Goal: Task Accomplishment & Management: Manage account settings

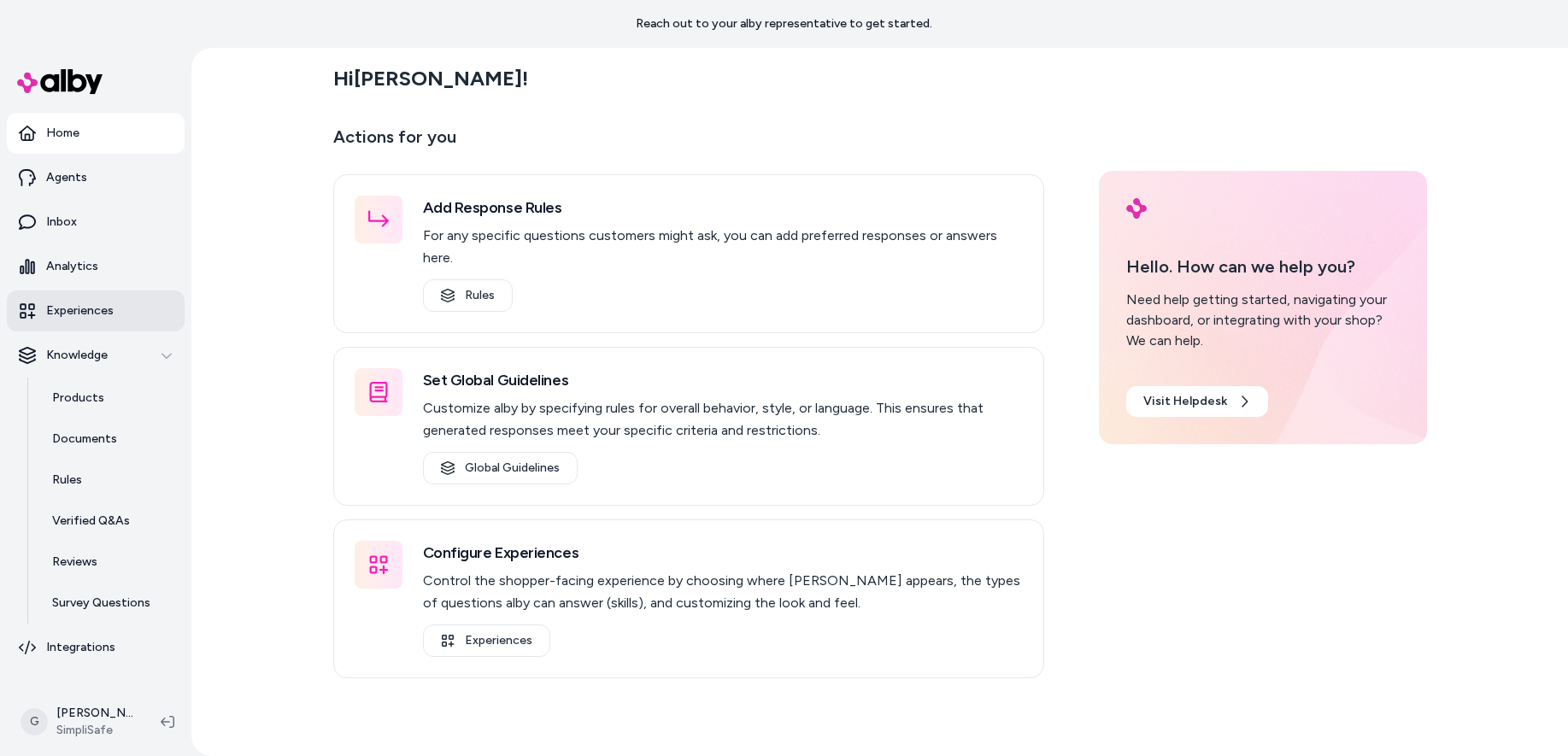
click at [94, 312] on p "Experiences" at bounding box center [80, 310] width 68 height 17
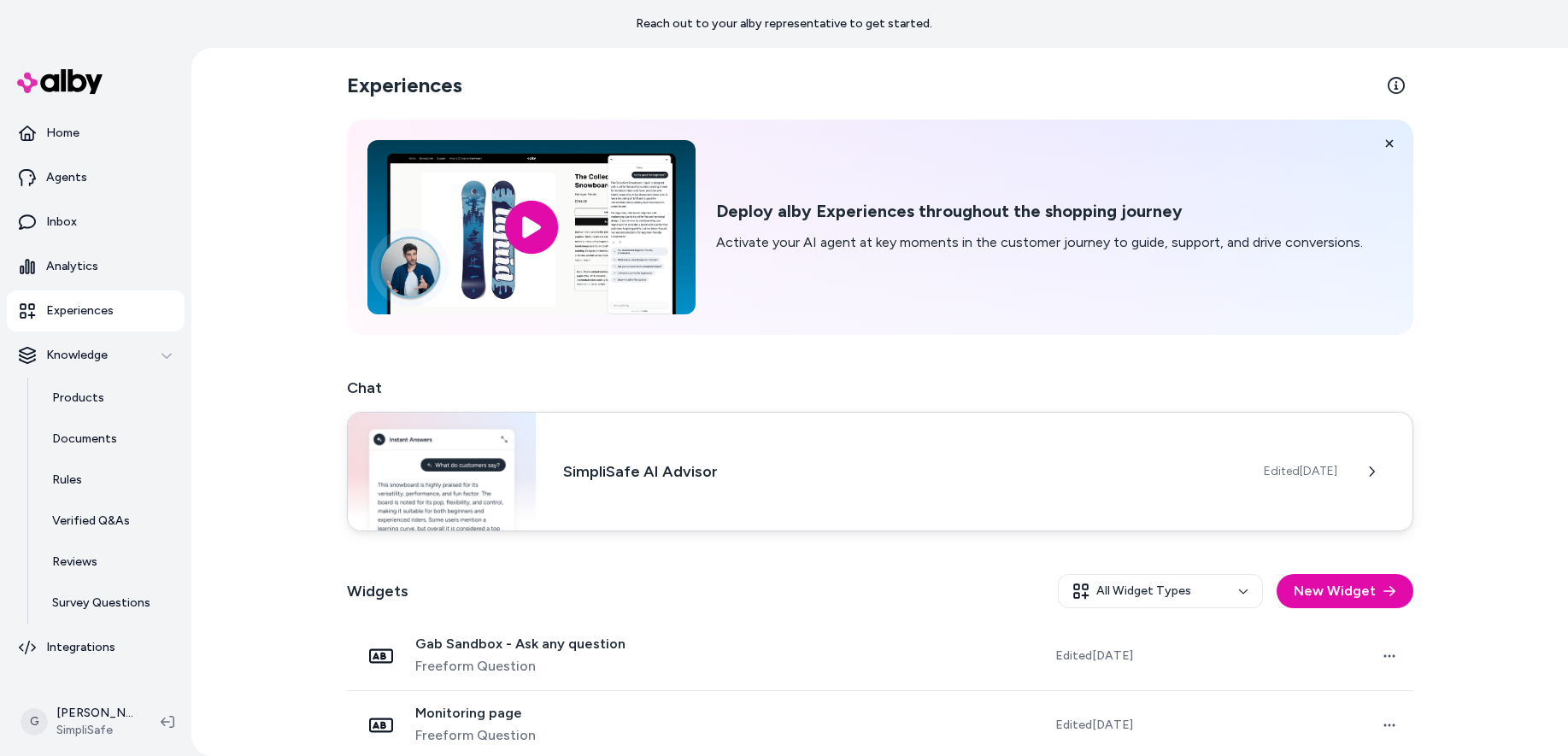
click at [879, 477] on h3 "SimpliSafe AI Advisor" at bounding box center [899, 472] width 673 height 24
click at [719, 476] on h3 "SimpliSafe AI Advisor" at bounding box center [899, 472] width 673 height 24
click at [1373, 463] on button at bounding box center [1371, 471] width 34 height 34
click at [1277, 457] on div "Edited [DATE]" at bounding box center [1338, 471] width 149 height 34
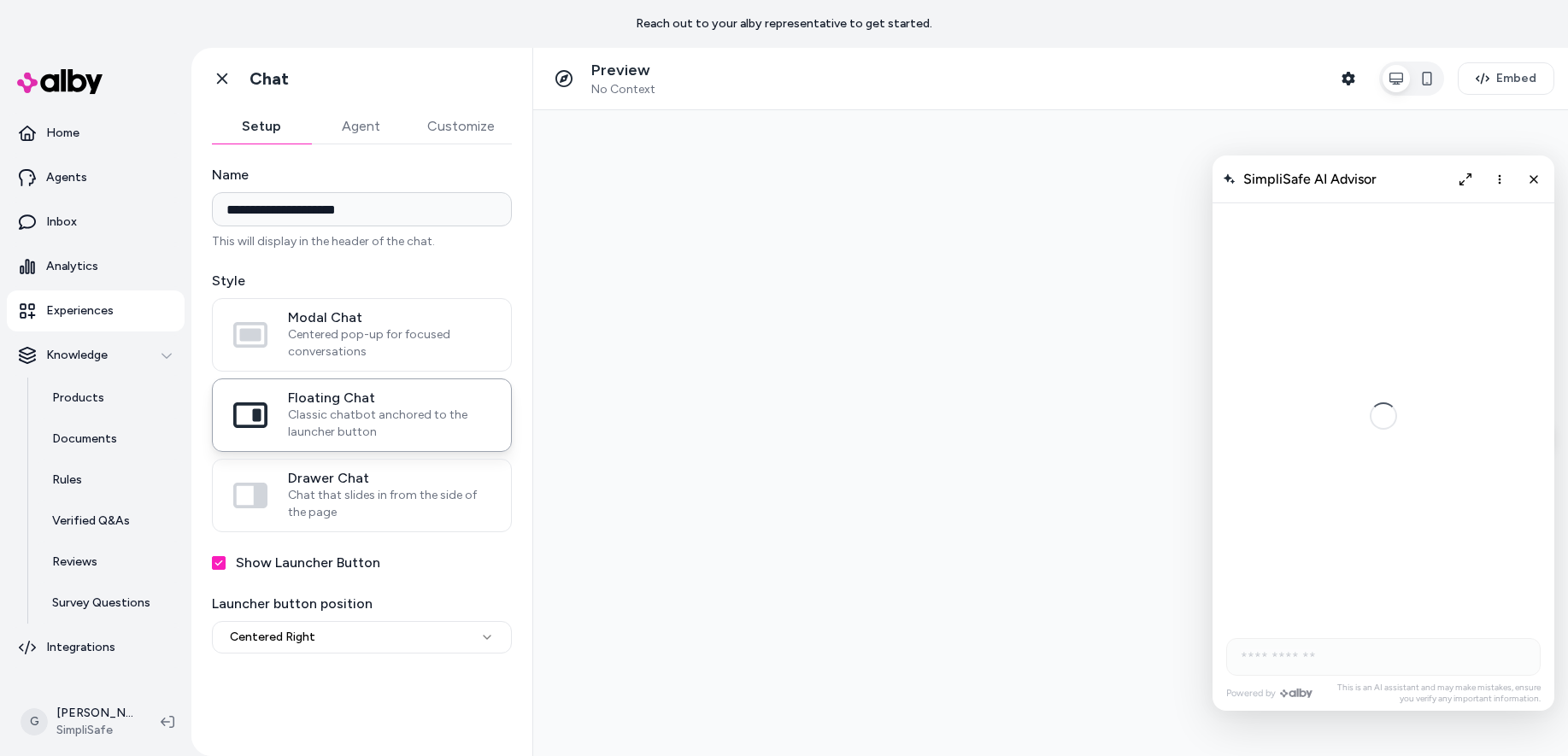
click at [465, 124] on button "Customize" at bounding box center [460, 126] width 101 height 34
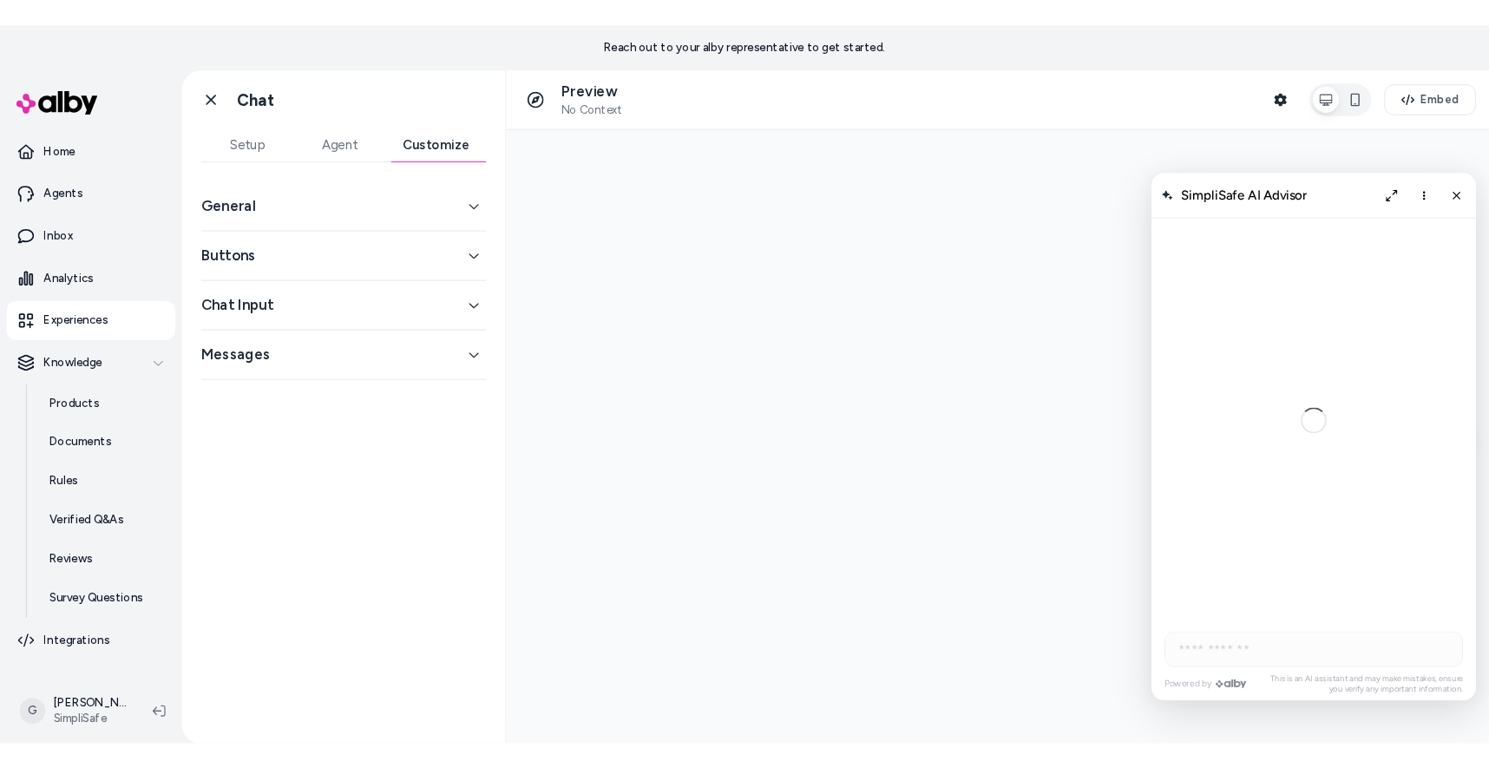
scroll to position [3380, 0]
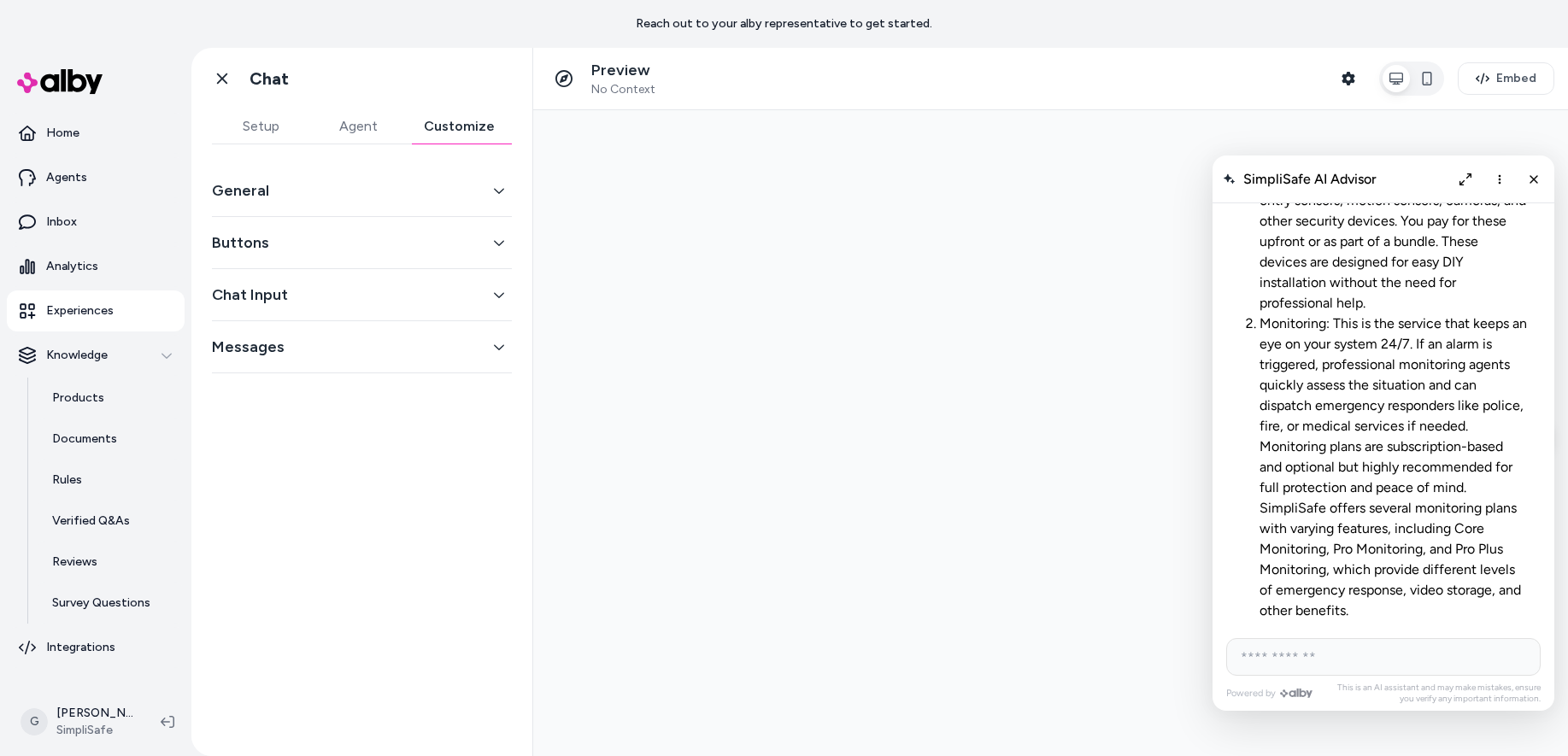
click at [416, 187] on button "General" at bounding box center [361, 190] width 299 height 24
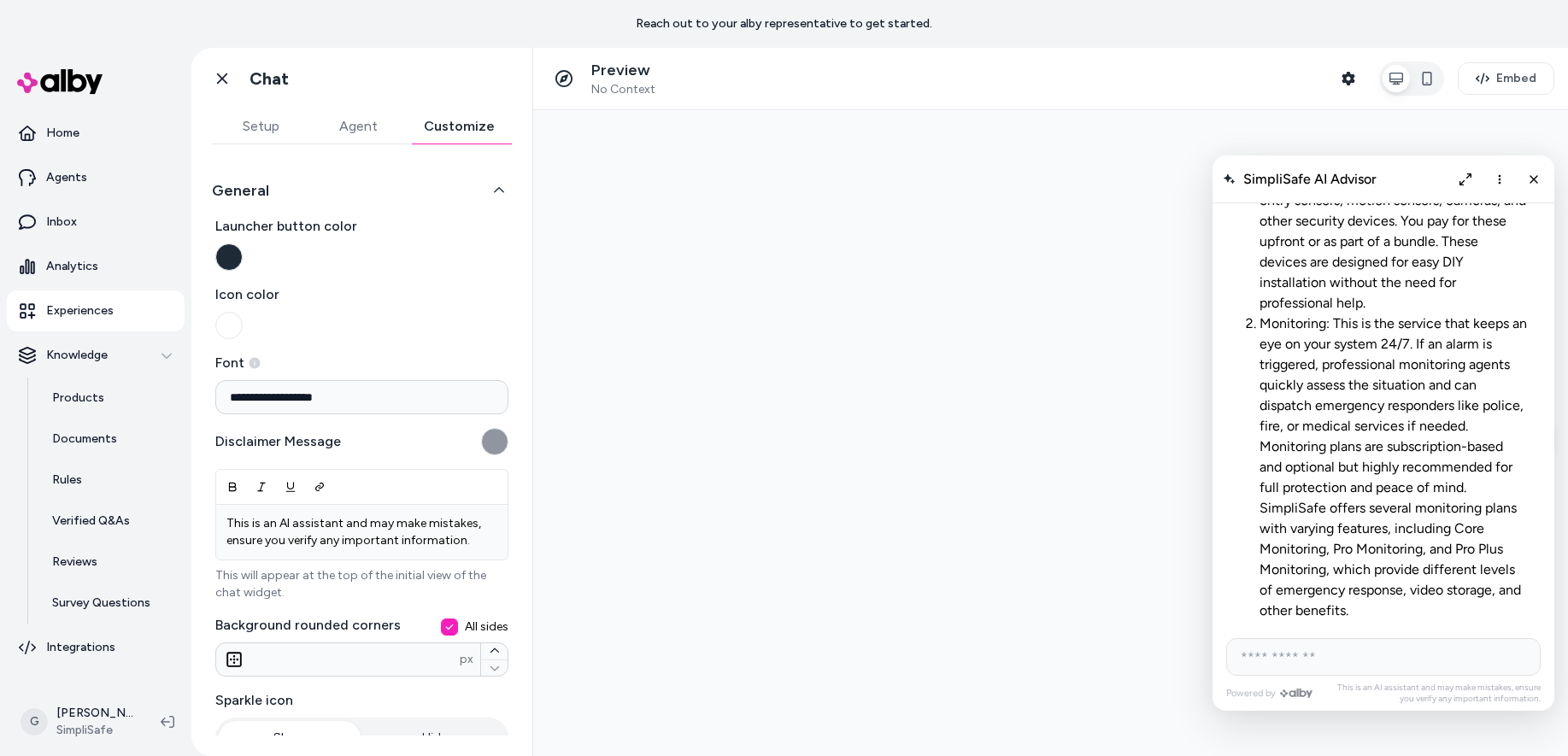
click at [229, 261] on button "Launcher button color" at bounding box center [229, 257] width 28 height 28
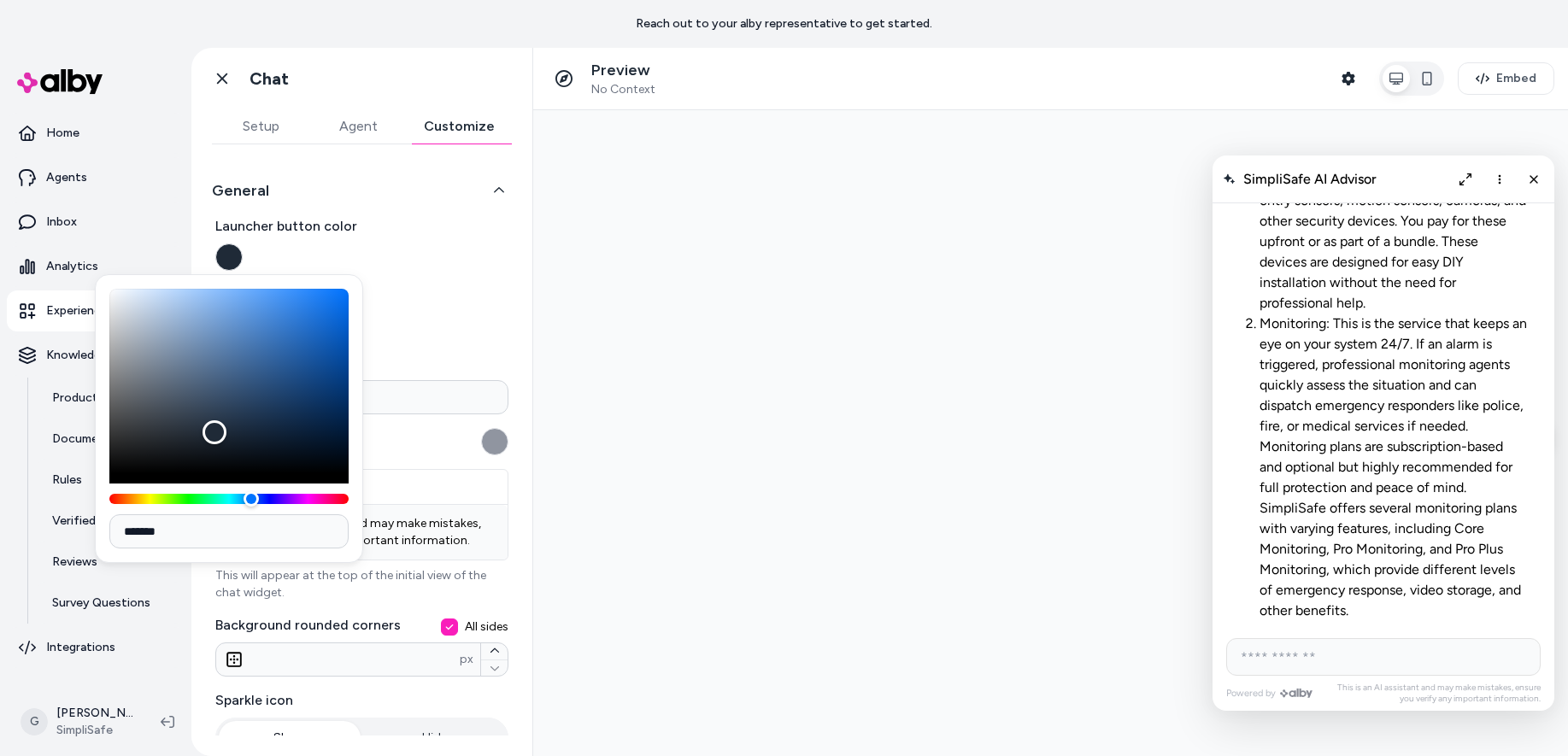
click at [429, 182] on button "General" at bounding box center [361, 190] width 299 height 24
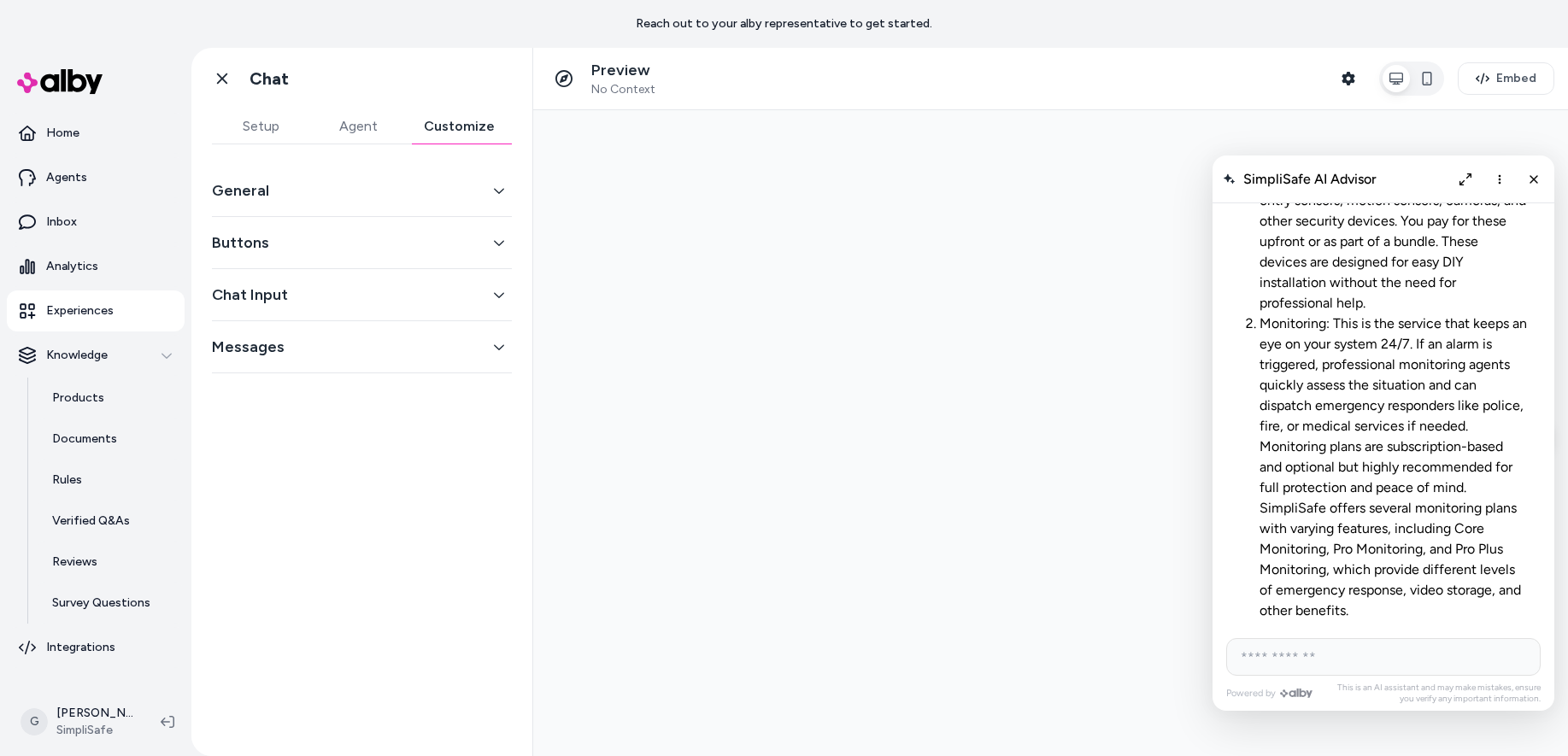
click at [289, 184] on button "General" at bounding box center [361, 190] width 299 height 24
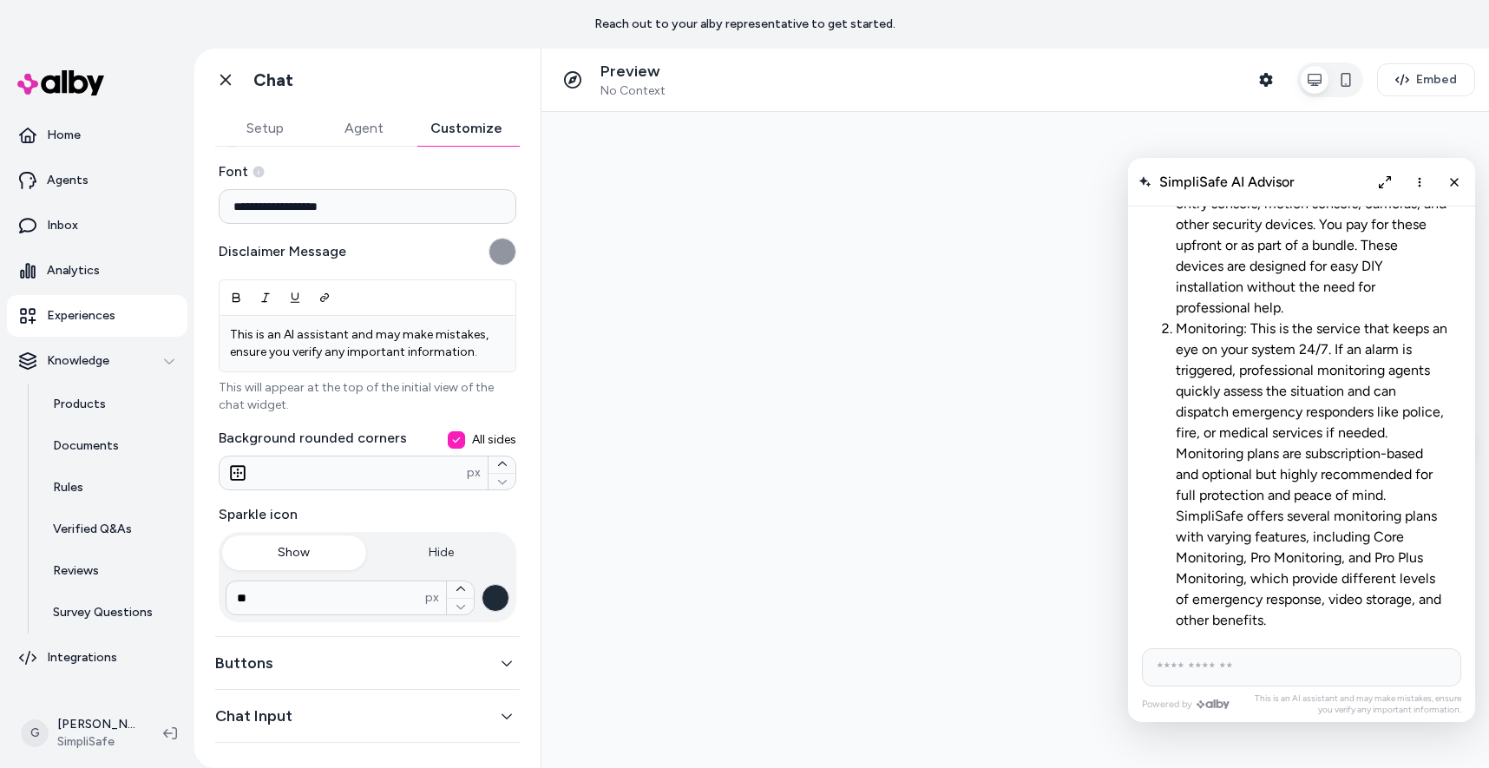
scroll to position [245, 0]
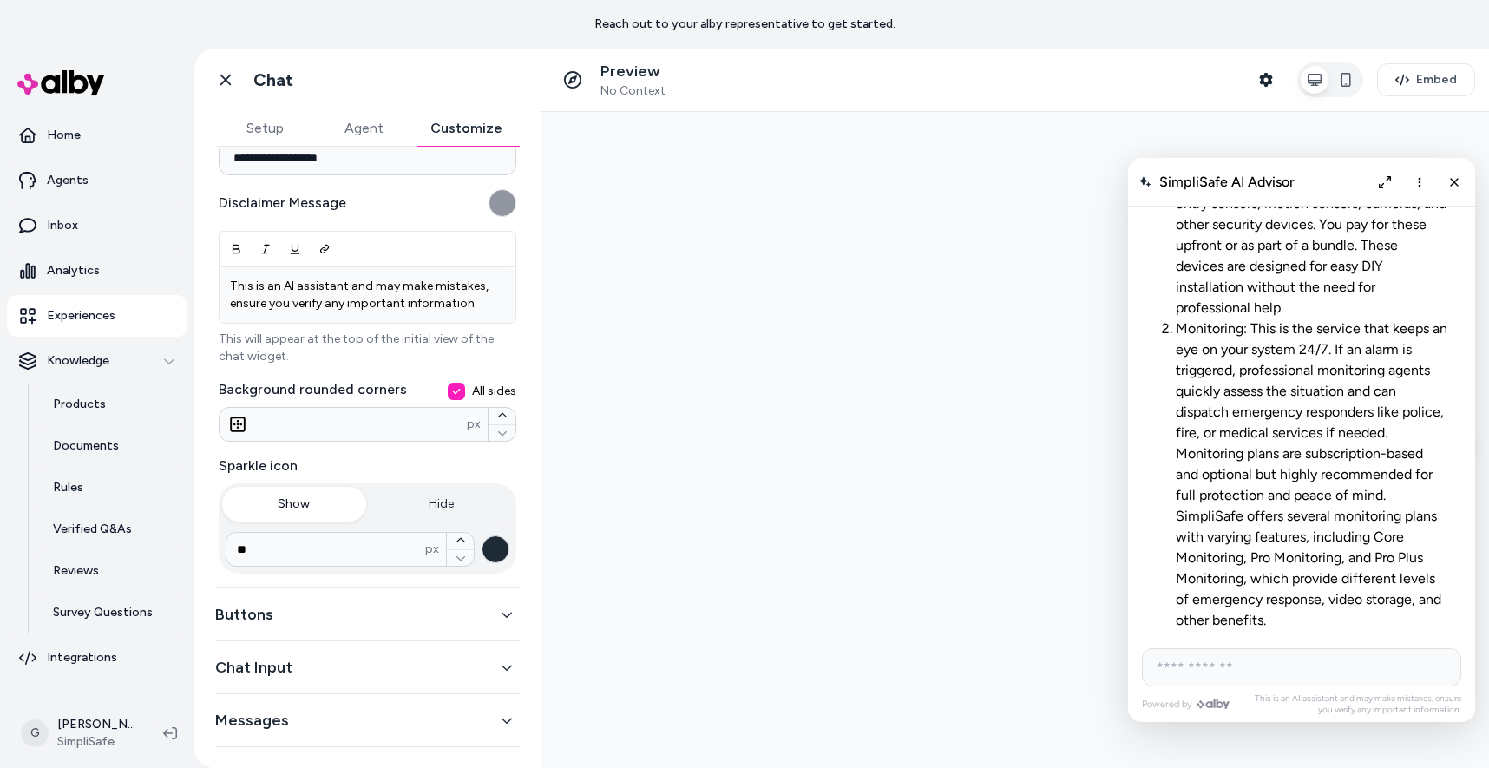
click at [379, 616] on button "Buttons" at bounding box center [367, 614] width 304 height 24
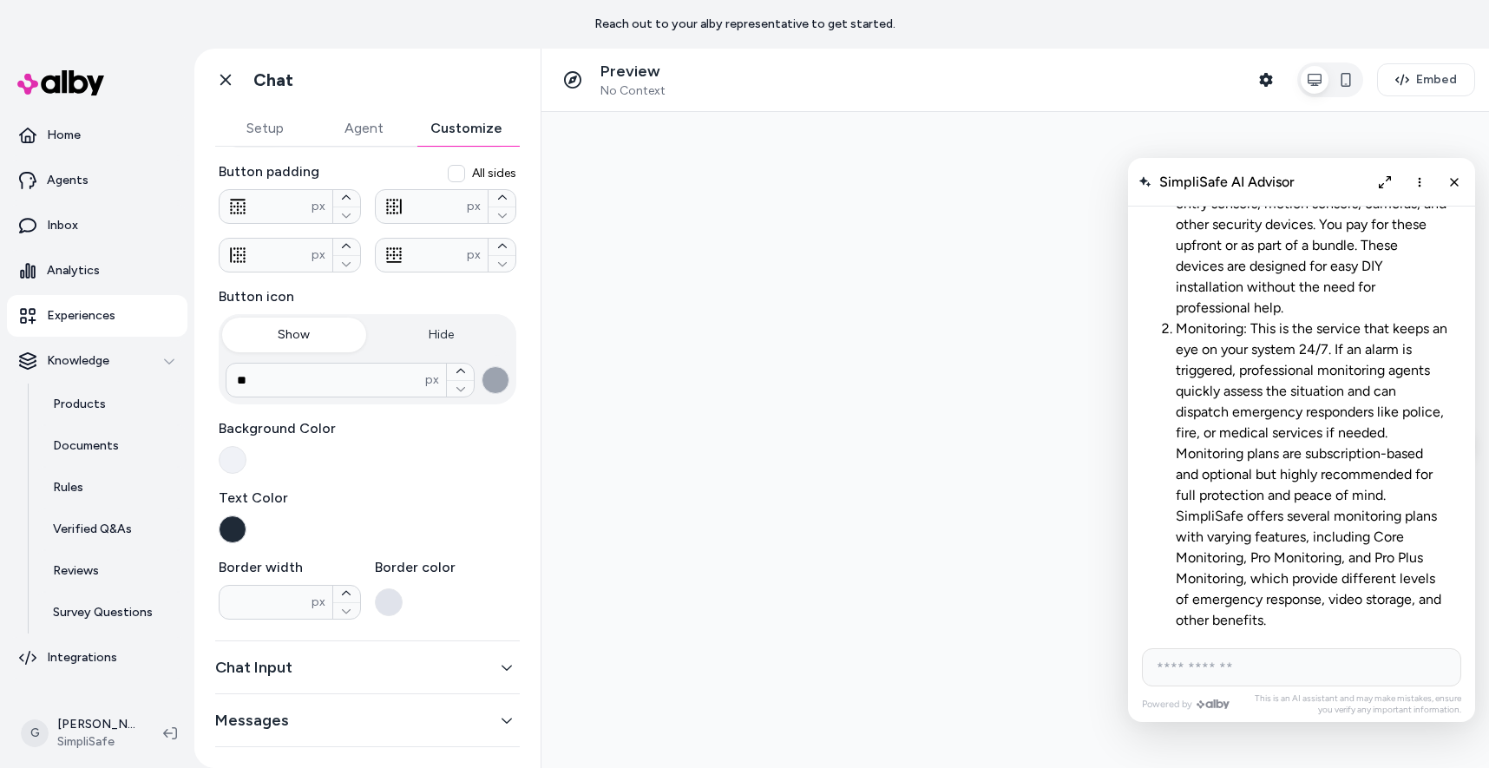
scroll to position [244, 0]
click at [338, 591] on button "button" at bounding box center [346, 594] width 27 height 16
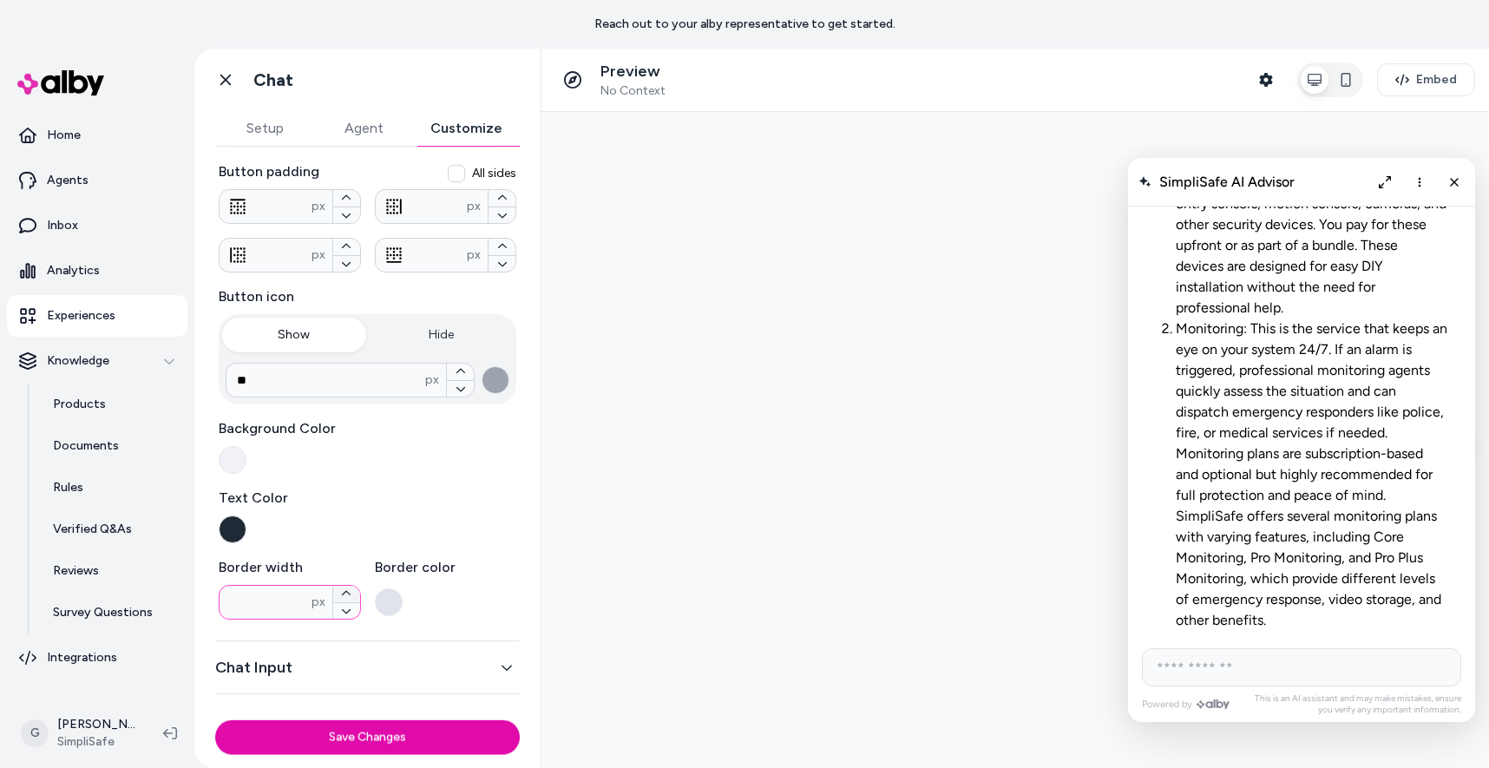
click at [338, 591] on button "button" at bounding box center [346, 594] width 27 height 16
click at [342, 591] on icon "button" at bounding box center [346, 593] width 10 height 10
click at [346, 592] on icon "button" at bounding box center [346, 593] width 10 height 10
type input "*"
click at [400, 603] on button "button" at bounding box center [389, 602] width 28 height 28
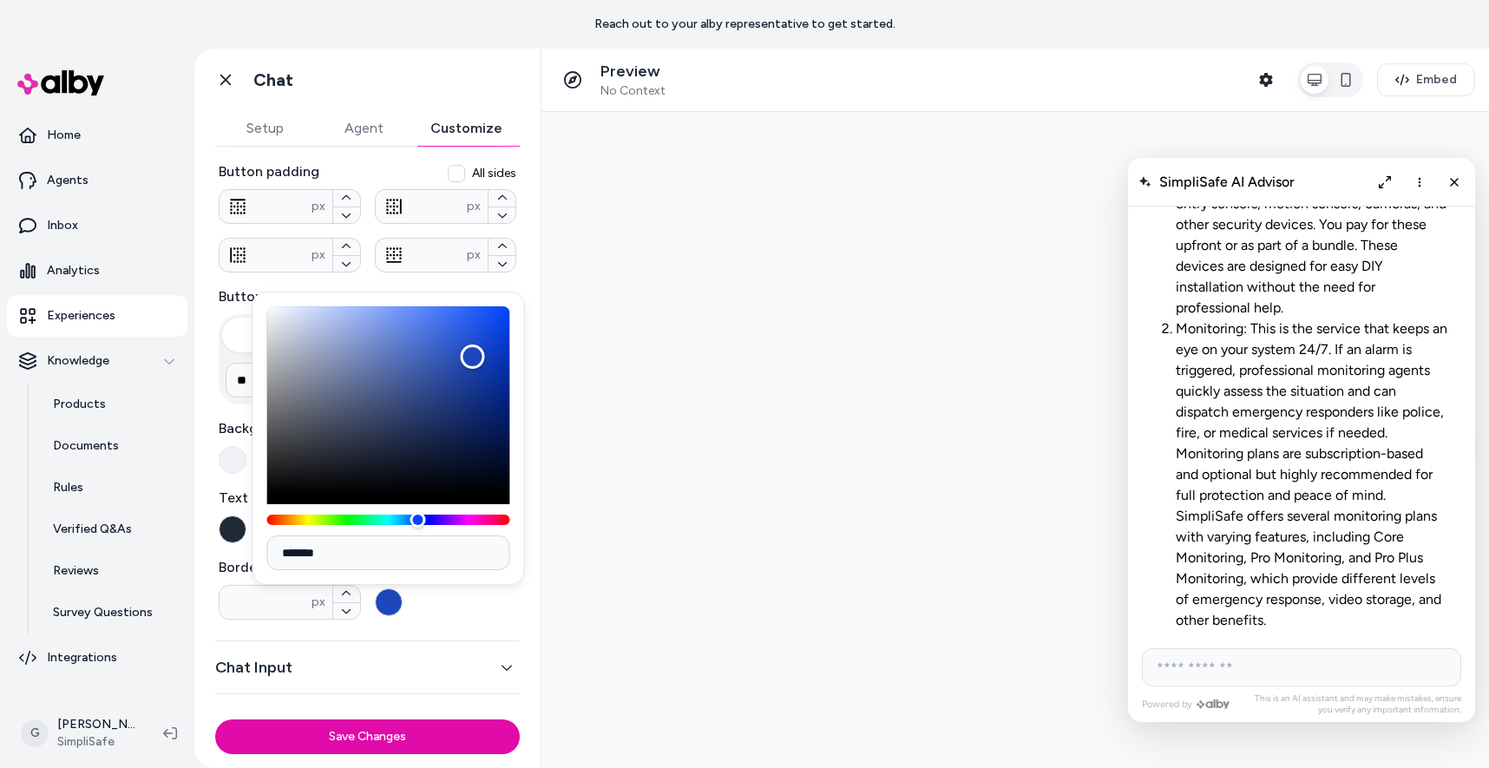
type input "*******"
drag, startPoint x: 440, startPoint y: 407, endPoint x: 471, endPoint y: 357, distance: 59.2
click at [471, 357] on div "Color" at bounding box center [388, 399] width 243 height 187
click at [1460, 183] on icon "Close chat" at bounding box center [1454, 181] width 15 height 15
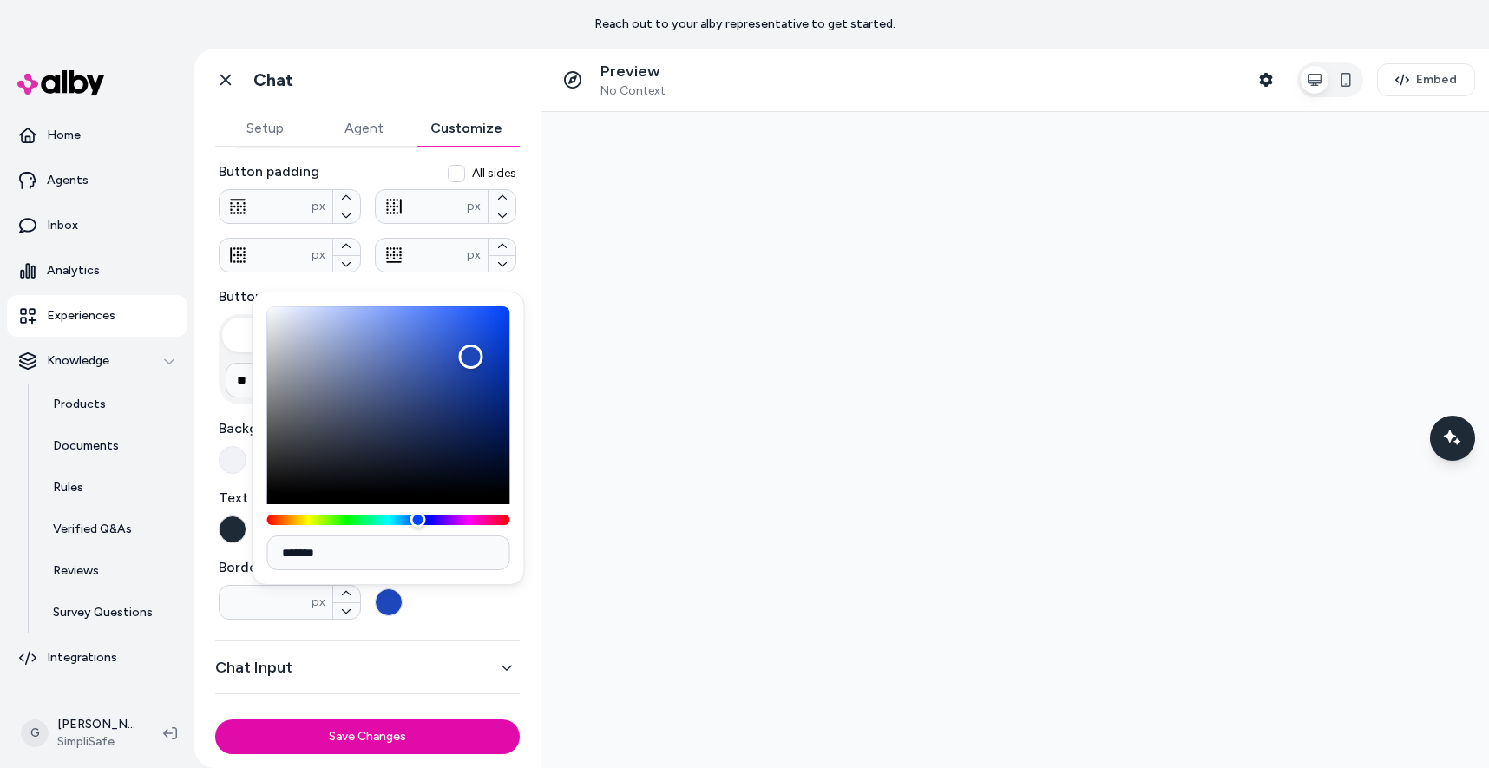
click at [220, 473] on div "Background Color" at bounding box center [368, 446] width 298 height 56
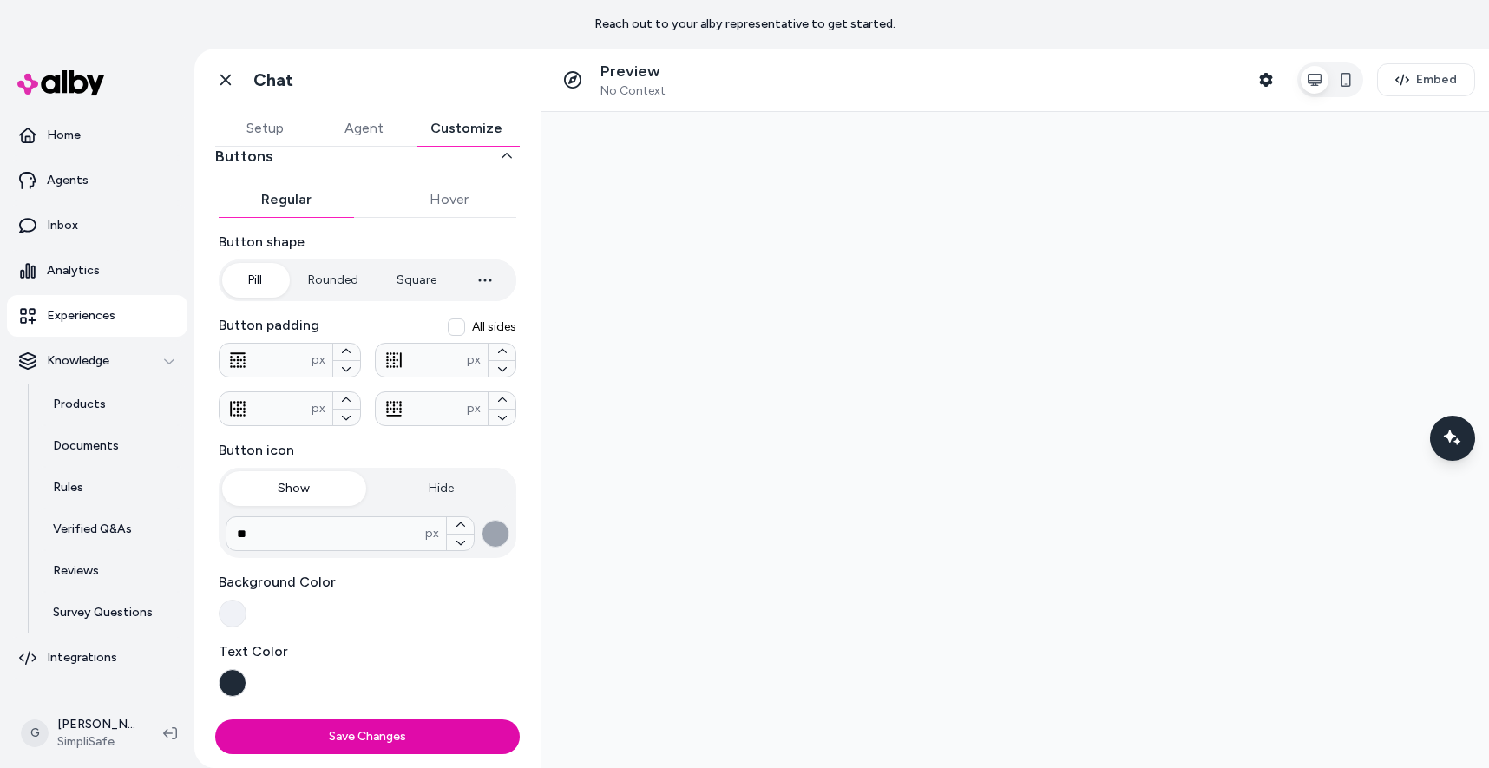
scroll to position [0, 0]
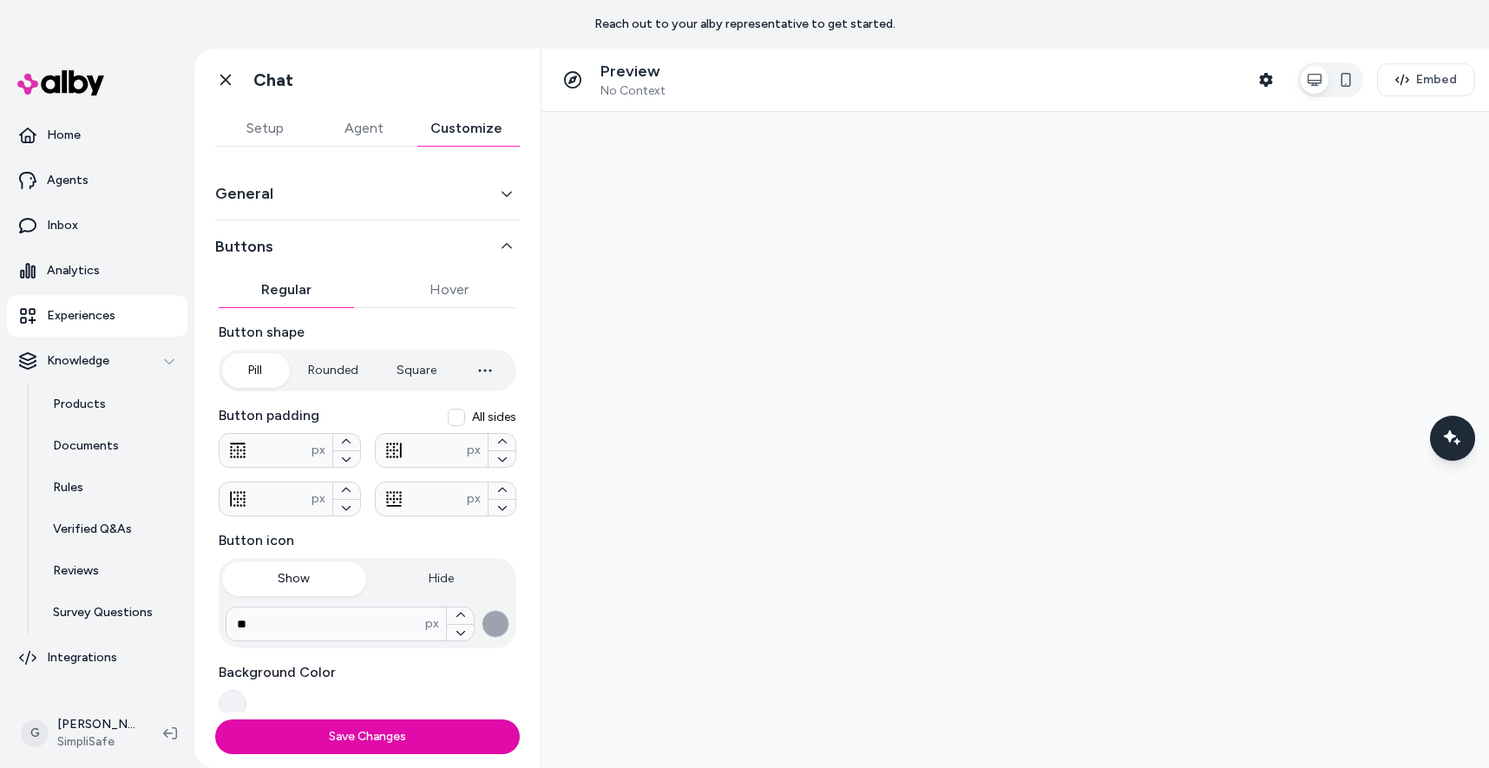
click at [254, 208] on div "General" at bounding box center [367, 193] width 304 height 53
click at [254, 204] on button "General" at bounding box center [367, 193] width 304 height 24
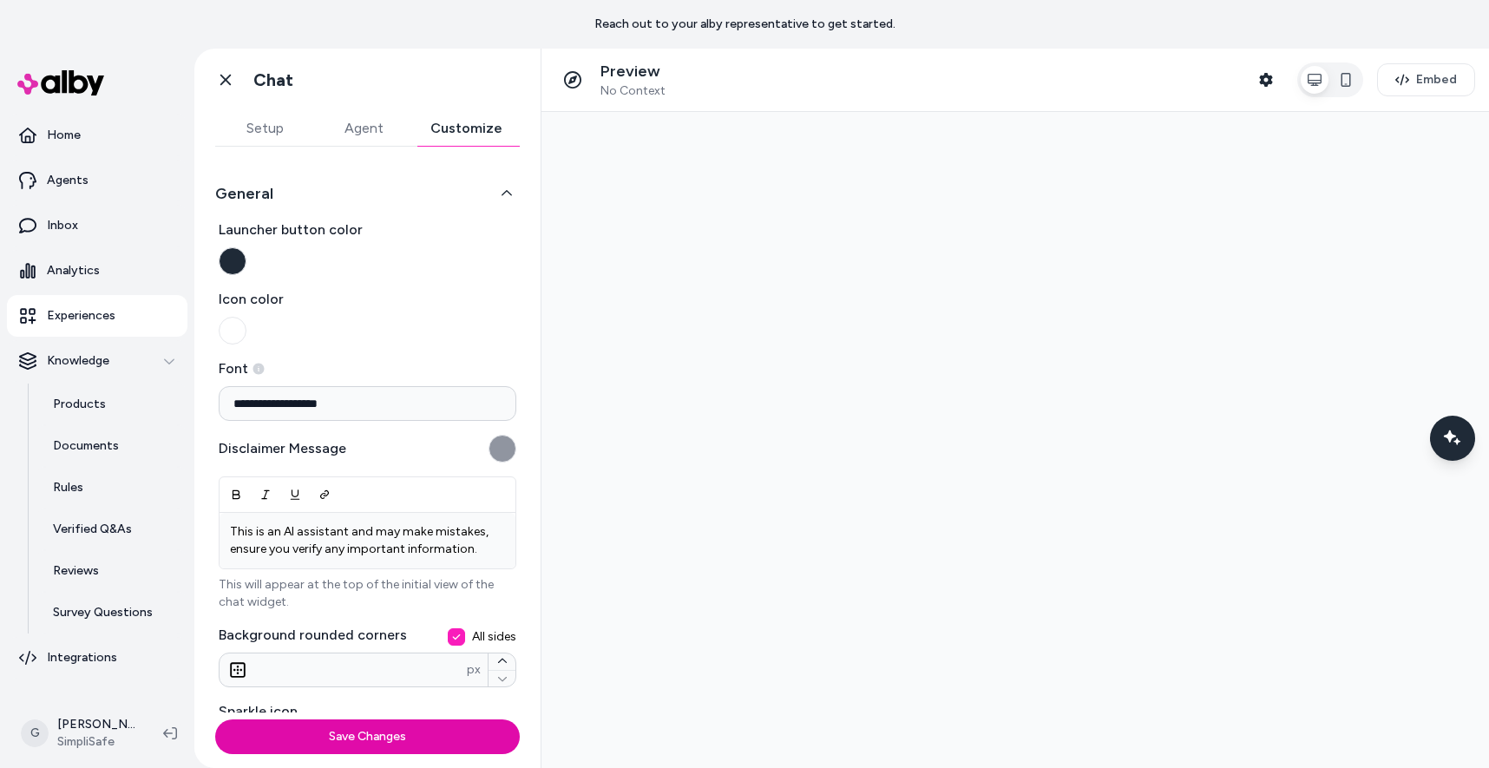
click at [233, 259] on button "Launcher button color" at bounding box center [233, 261] width 28 height 28
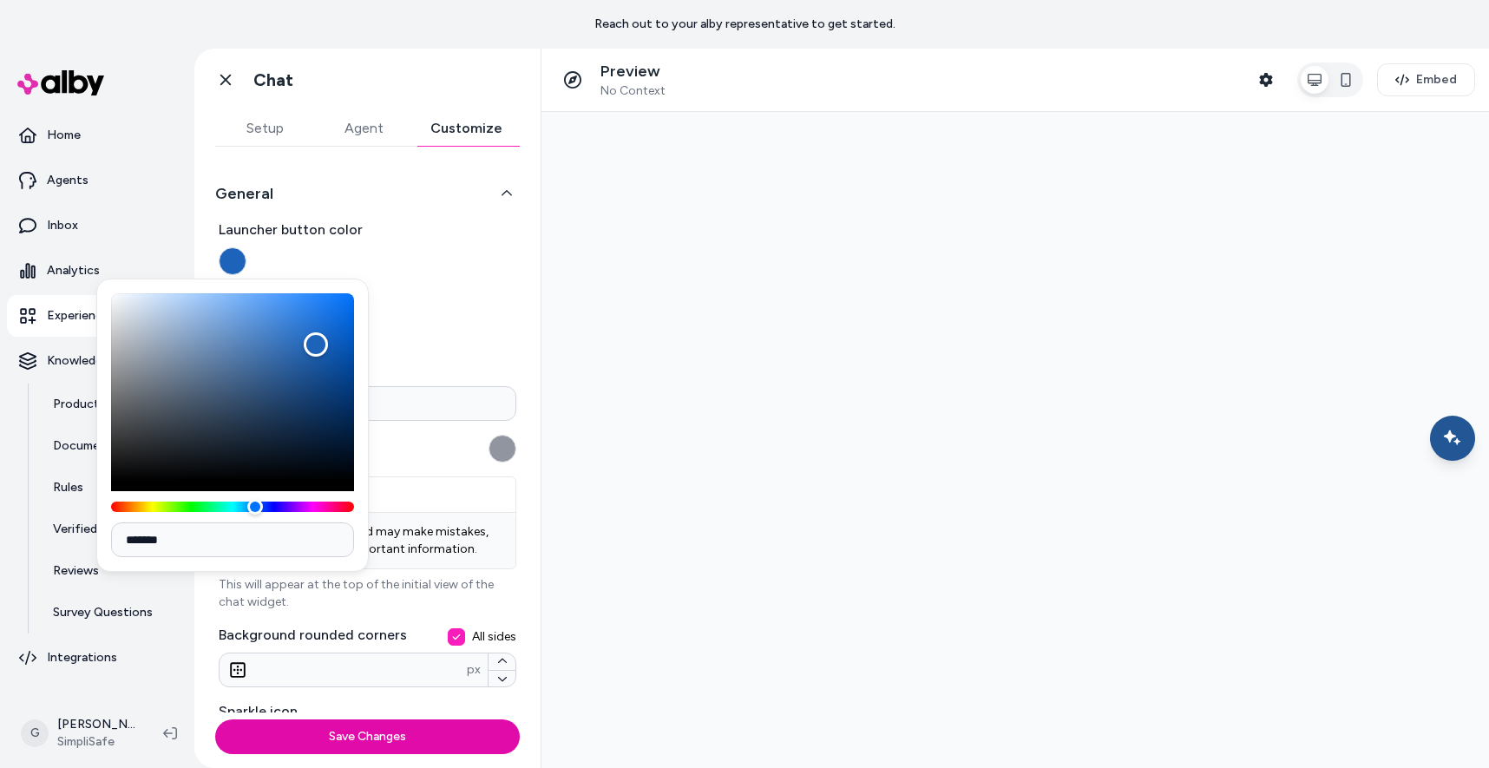
type input "*******"
drag, startPoint x: 290, startPoint y: 387, endPoint x: 323, endPoint y: 328, distance: 67.6
click at [323, 328] on div "Color" at bounding box center [232, 386] width 243 height 187
click at [323, 328] on div "Color" at bounding box center [323, 328] width 24 height 24
click at [486, 287] on div "**********" at bounding box center [368, 518] width 298 height 599
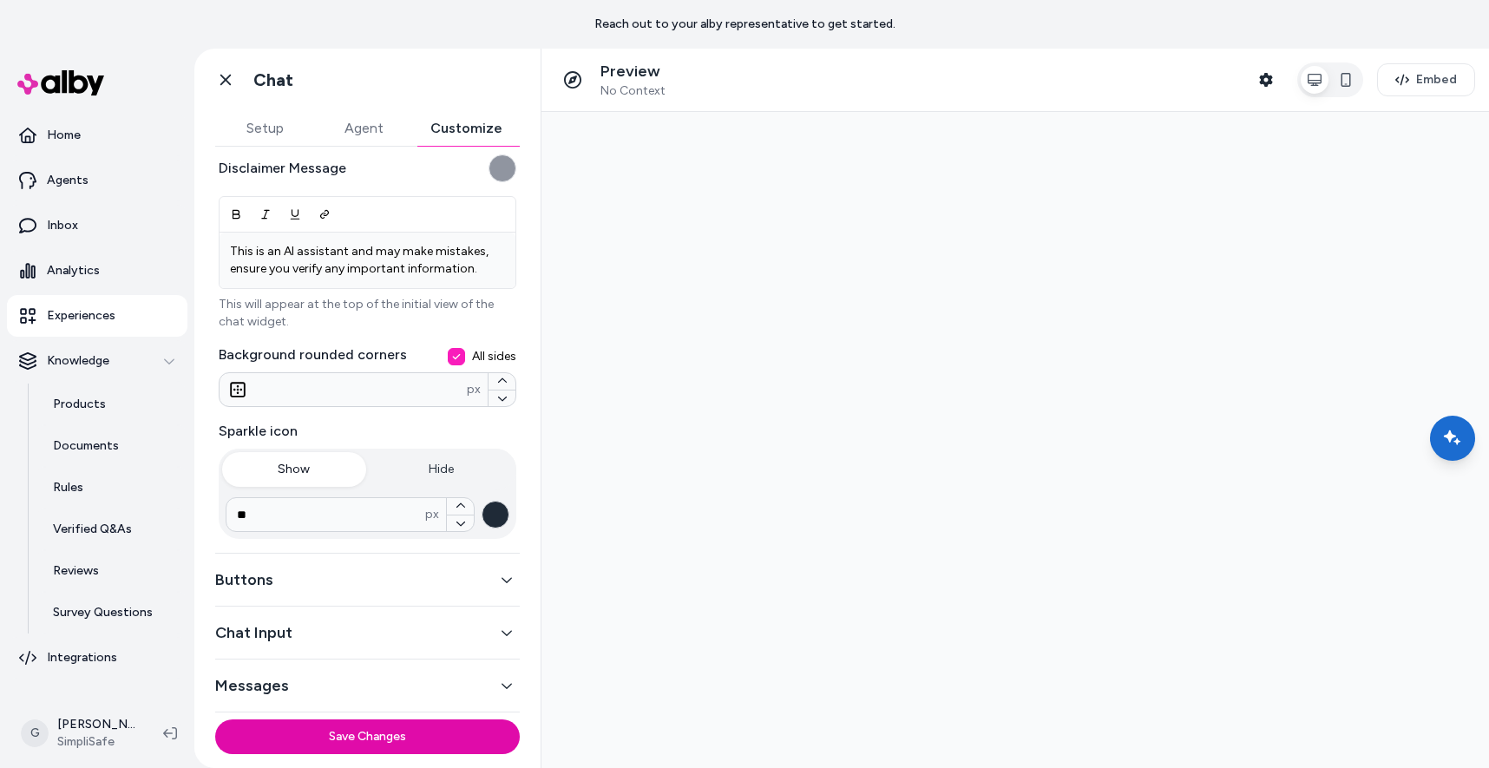
scroll to position [278, 0]
click at [374, 586] on button "Buttons" at bounding box center [367, 582] width 304 height 24
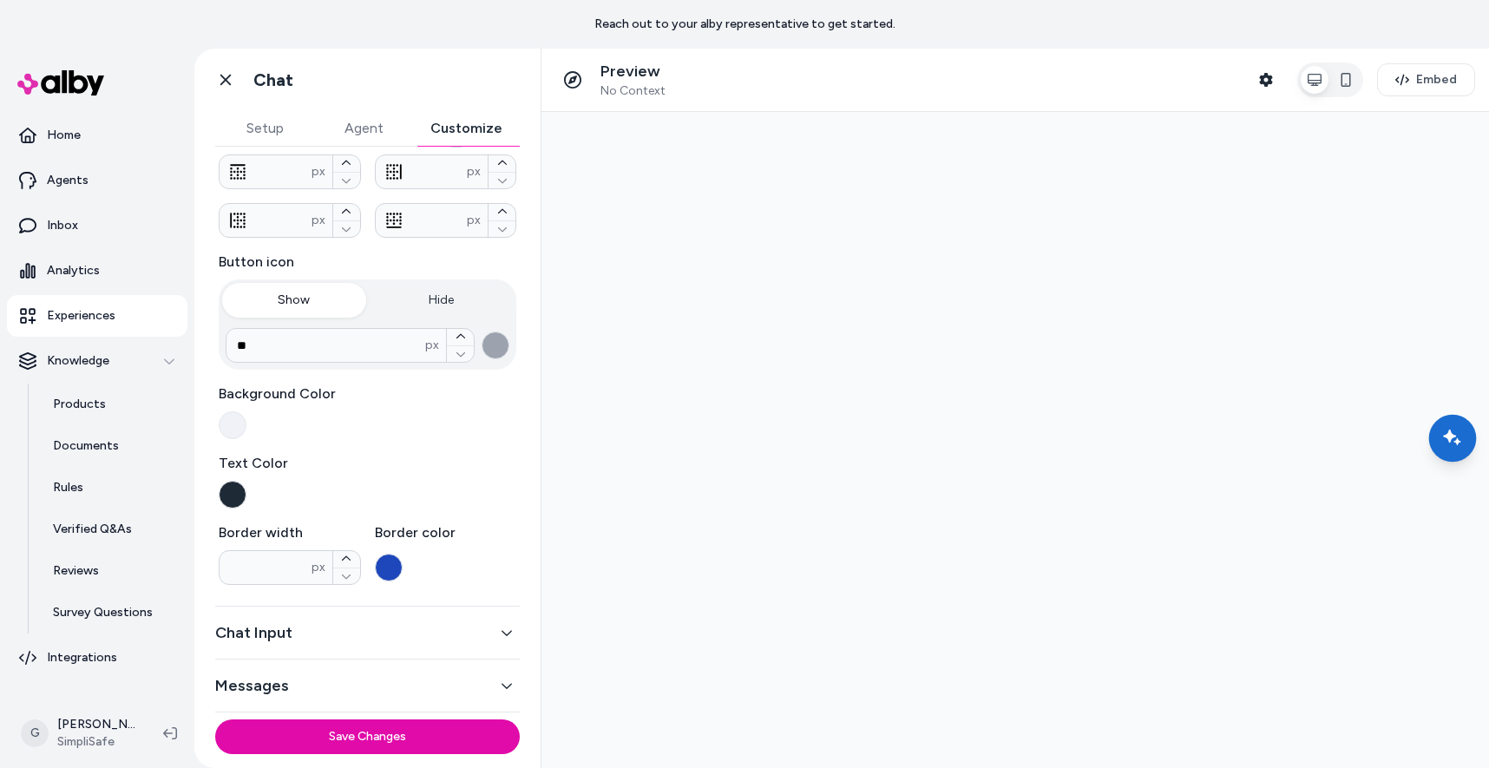
click at [1458, 431] on icon "Chat with our AI assistant" at bounding box center [1452, 438] width 22 height 22
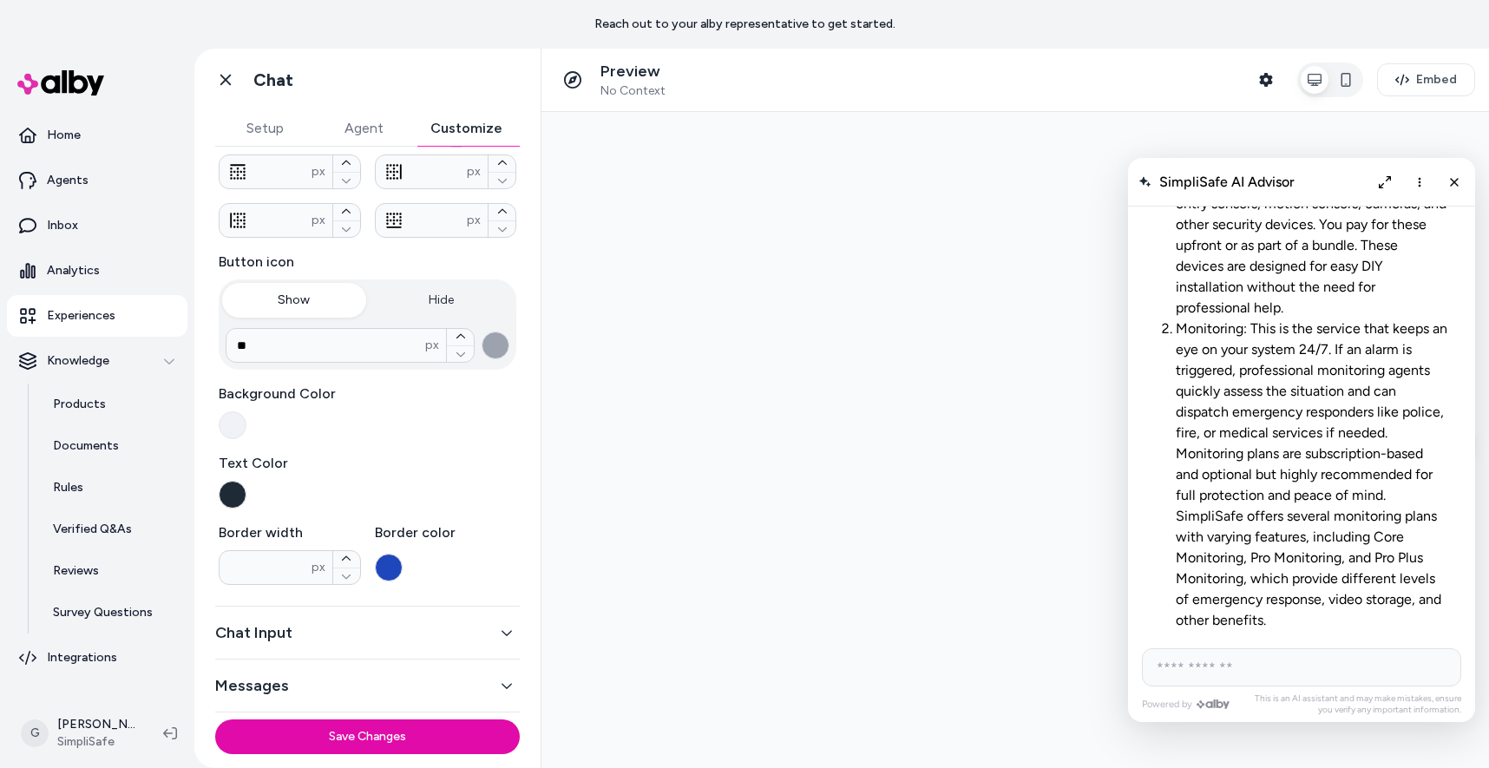
click at [1237, 673] on input "AI Shopping Assistant" at bounding box center [1301, 667] width 319 height 38
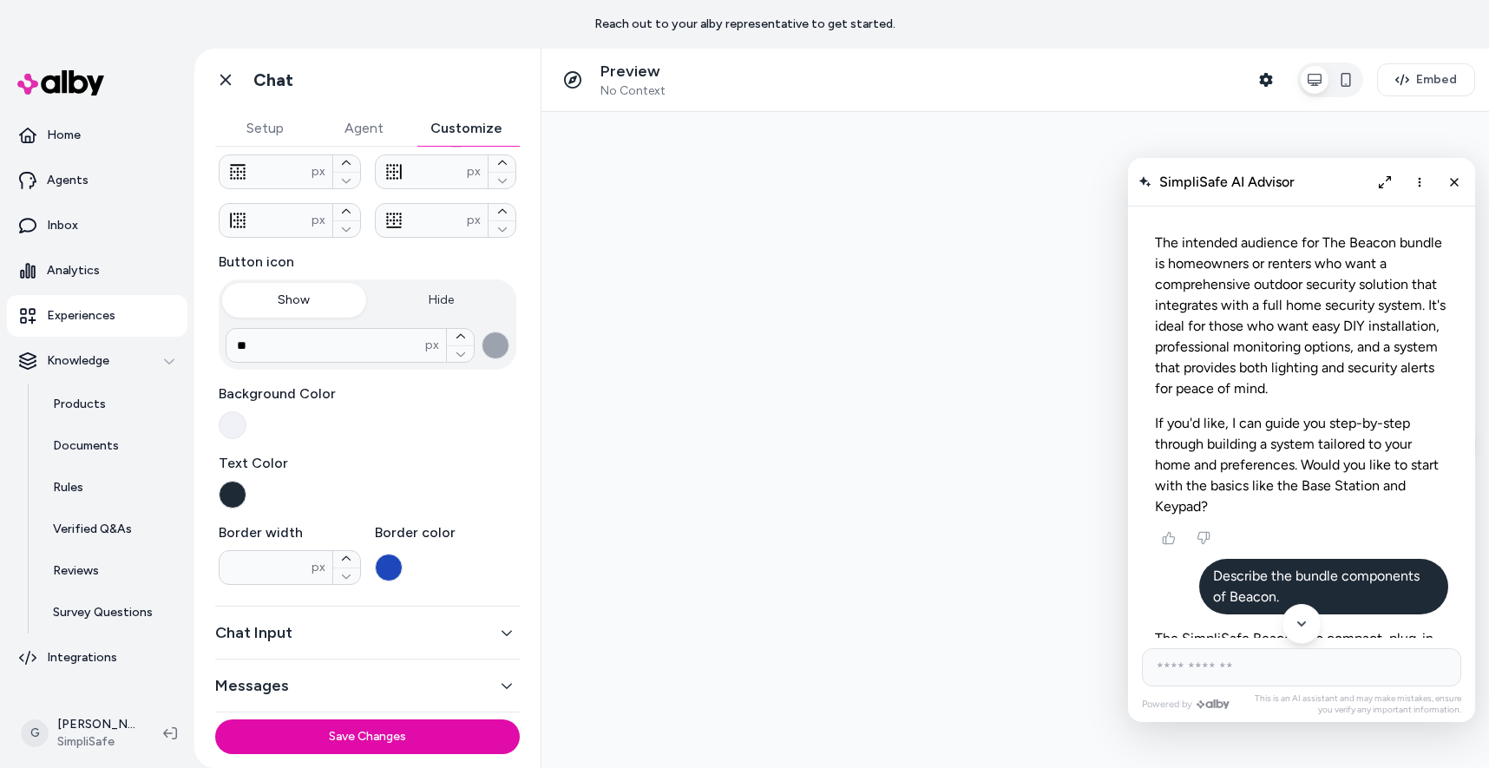
scroll to position [1972, 0]
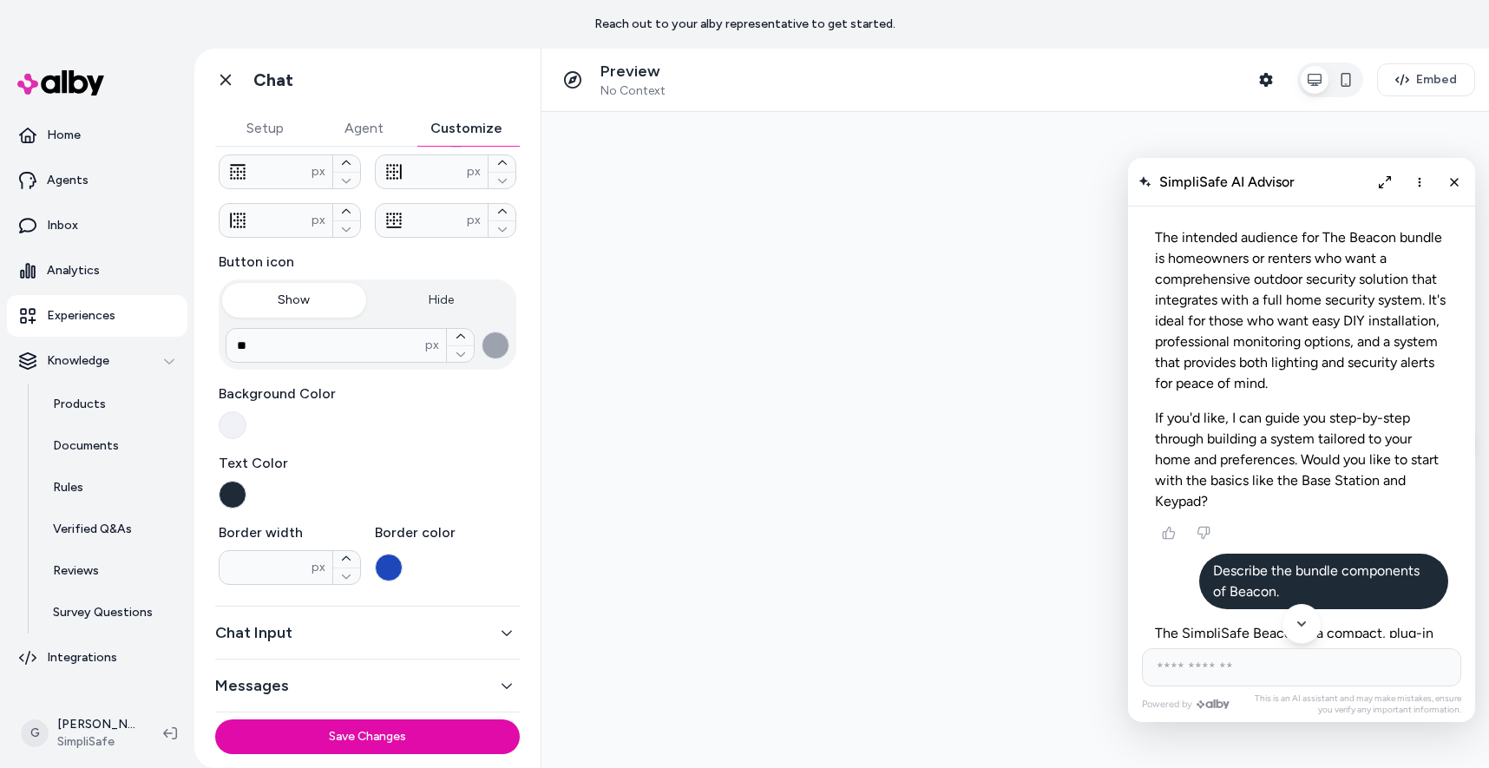
click at [234, 497] on button "button" at bounding box center [233, 495] width 28 height 28
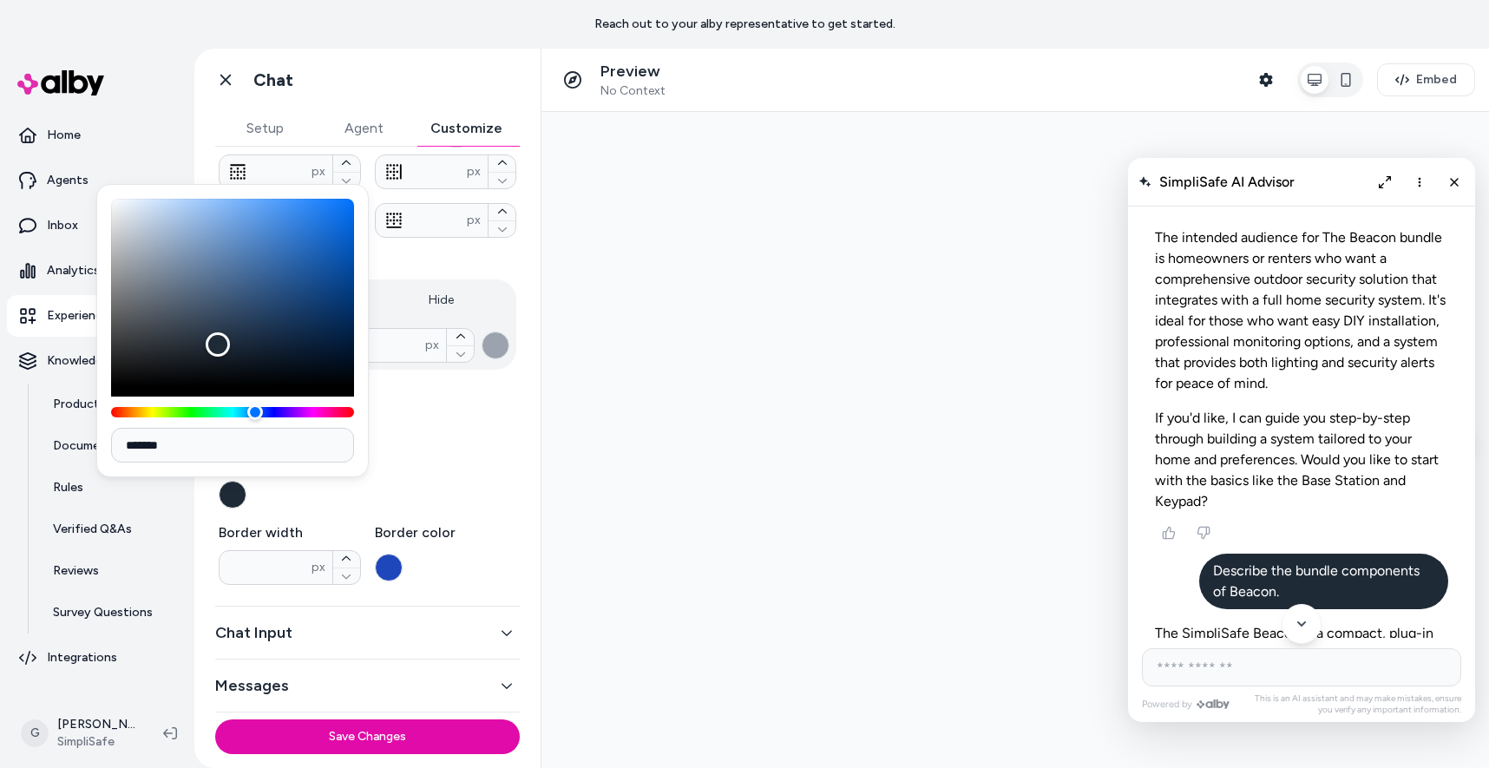
click at [321, 486] on div "Text Color" at bounding box center [368, 481] width 298 height 56
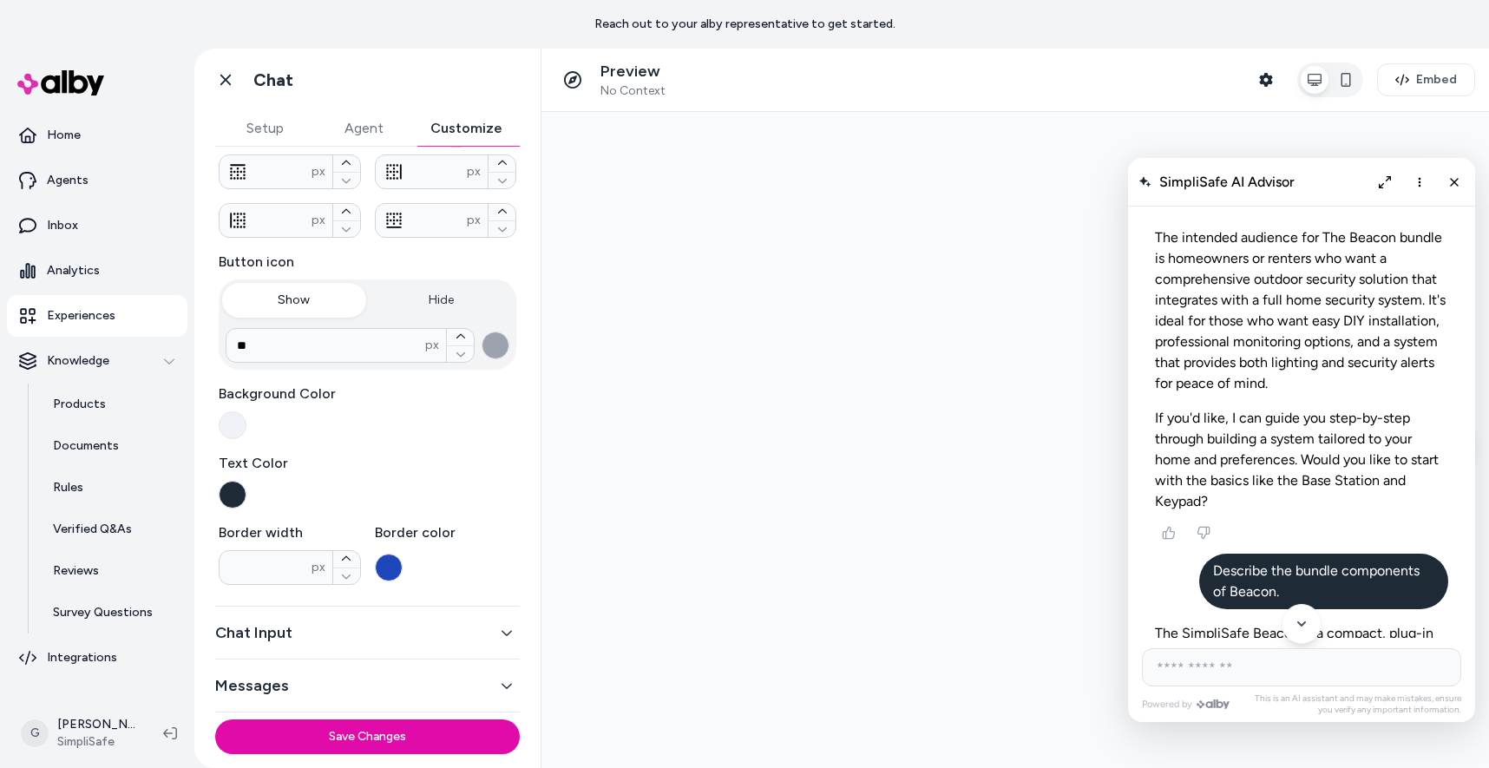
click at [236, 425] on button "button" at bounding box center [233, 425] width 28 height 28
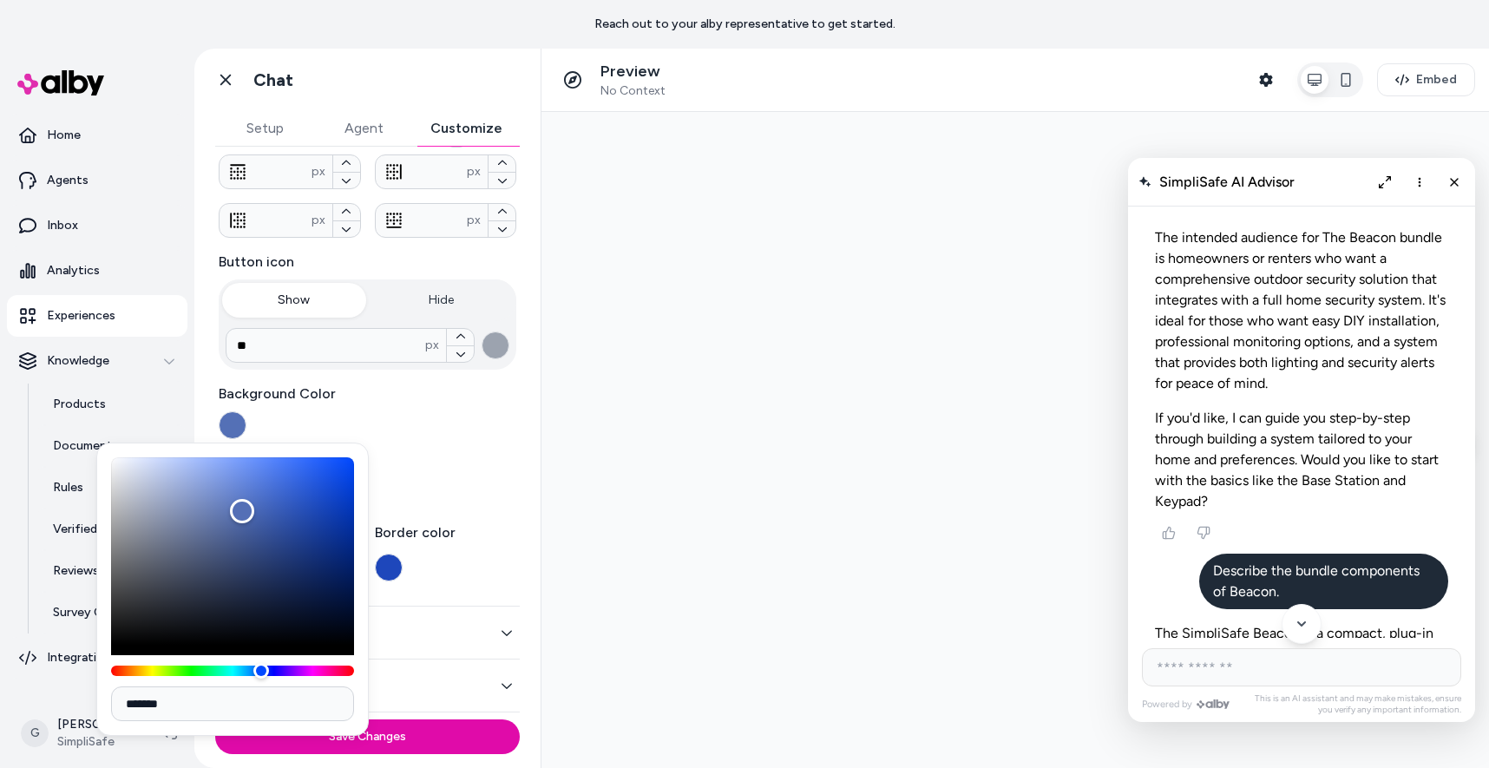
type input "*******"
drag, startPoint x: 242, startPoint y: 511, endPoint x: 327, endPoint y: 488, distance: 88.2
click at [327, 488] on div "Color" at bounding box center [232, 550] width 243 height 187
click at [534, 461] on div "General Buttons Regular Hover Button shape Pill Rounded Square **** px Button p…" at bounding box center [367, 430] width 346 height 566
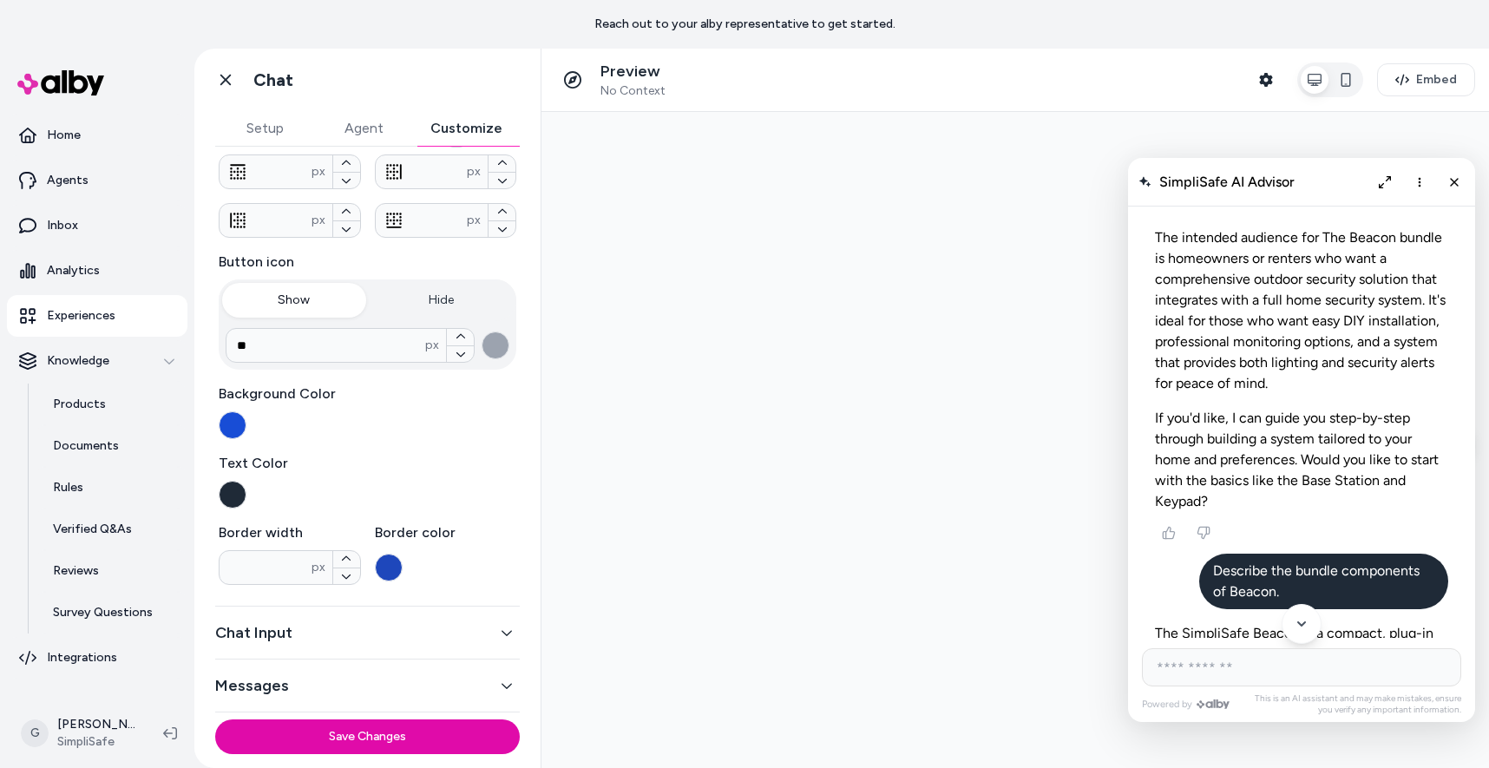
click at [398, 567] on button "button" at bounding box center [389, 567] width 28 height 28
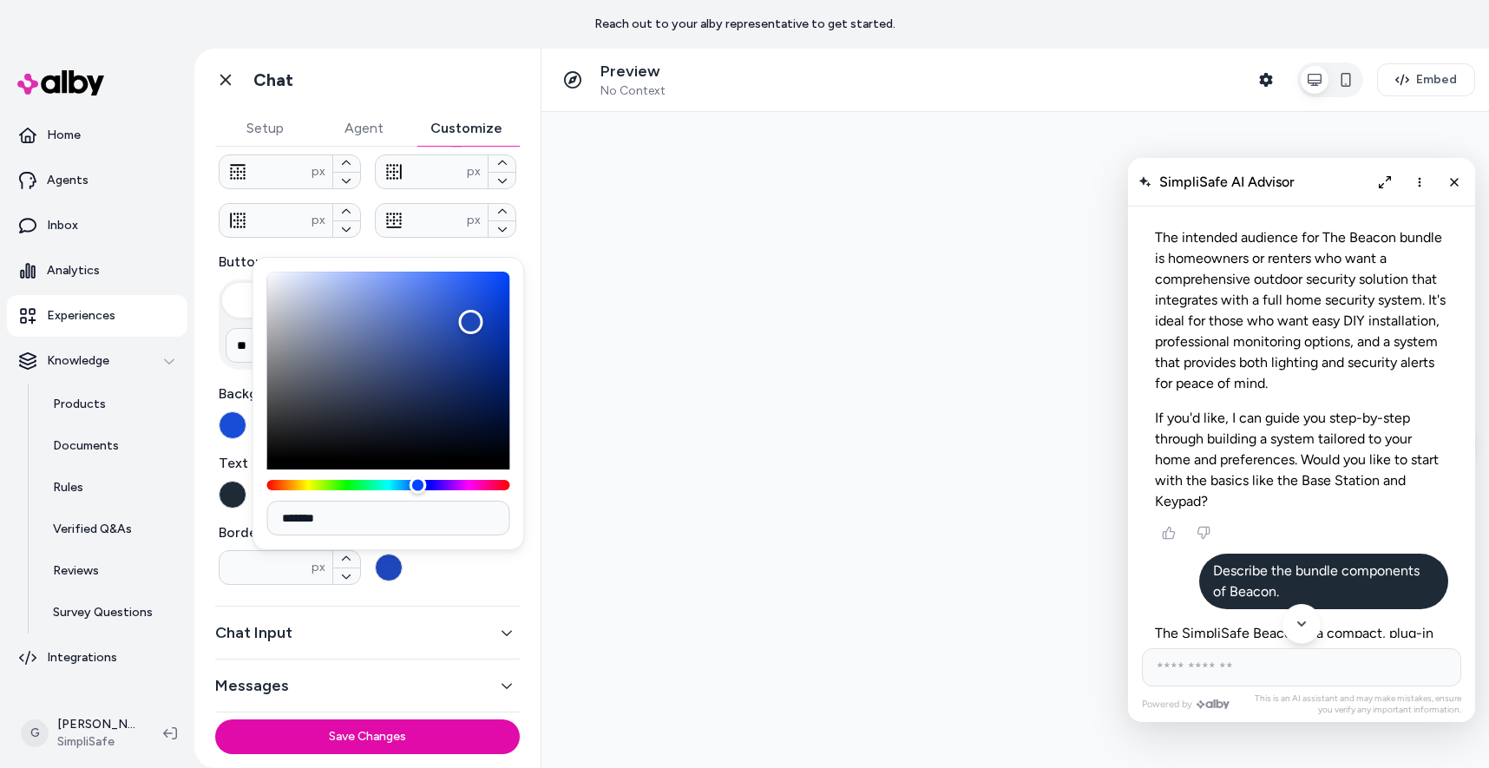
type input "*******"
click at [469, 484] on div "Hue" at bounding box center [388, 485] width 243 height 10
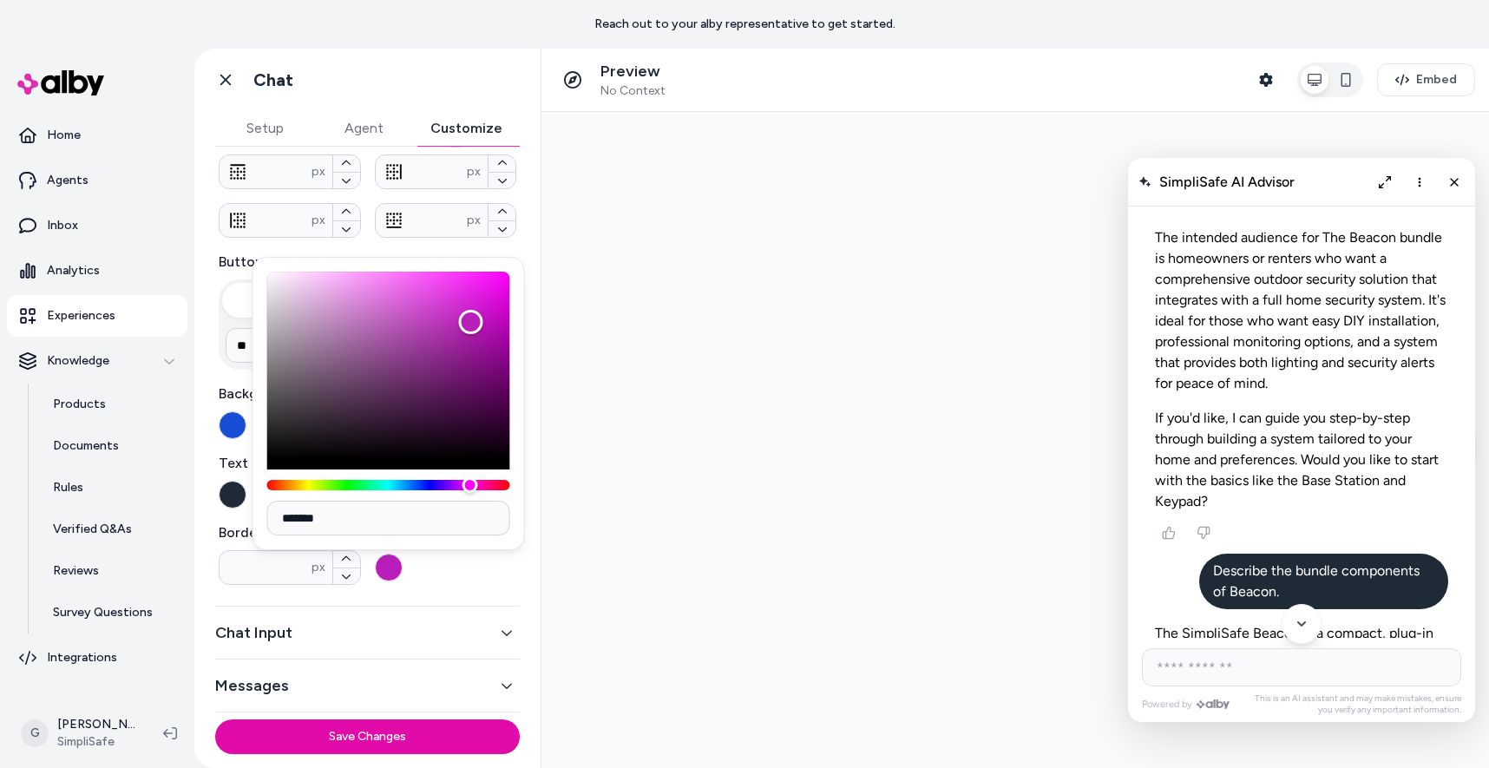
click at [222, 493] on button "button" at bounding box center [233, 495] width 28 height 28
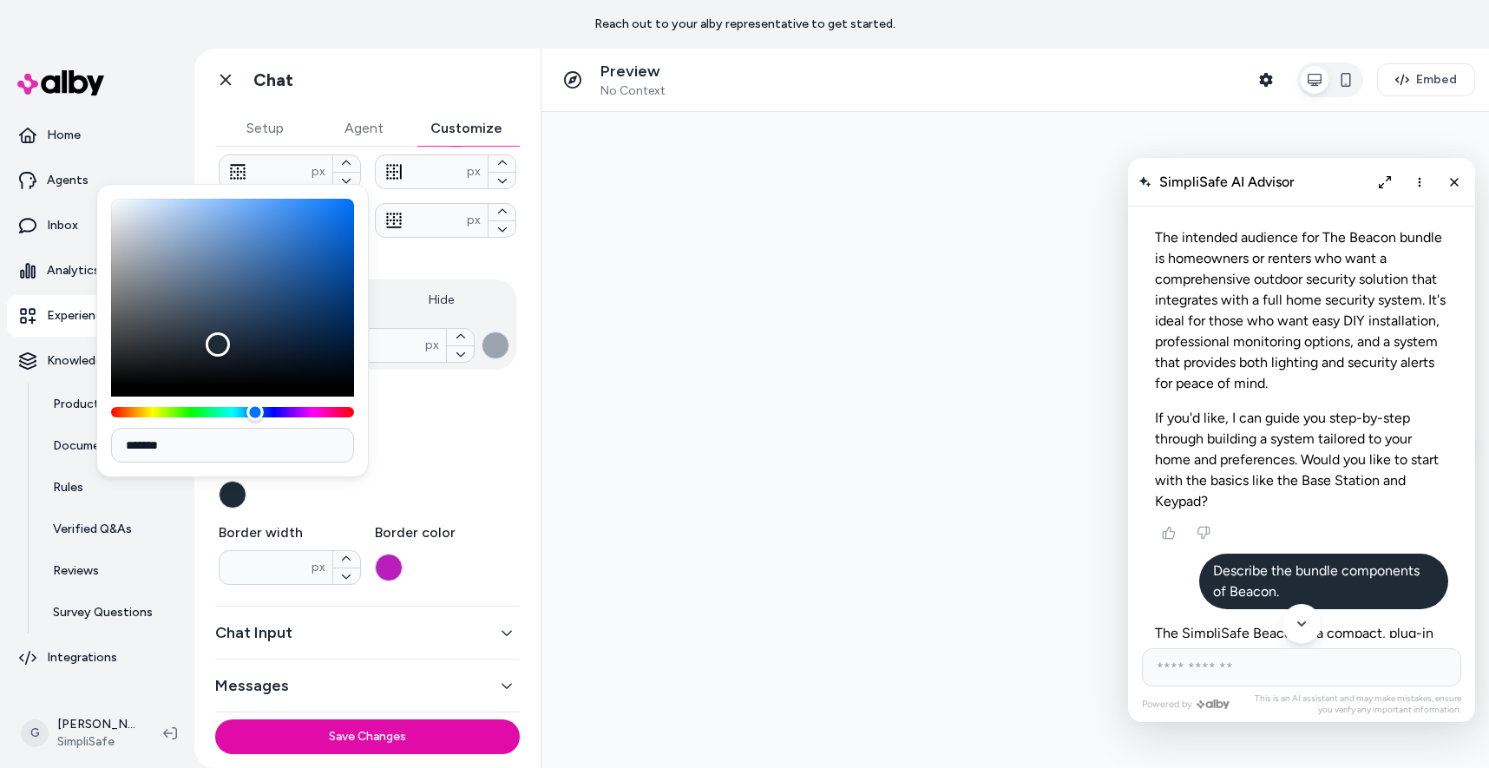
type input "*******"
click at [314, 413] on div "Hue" at bounding box center [232, 412] width 243 height 10
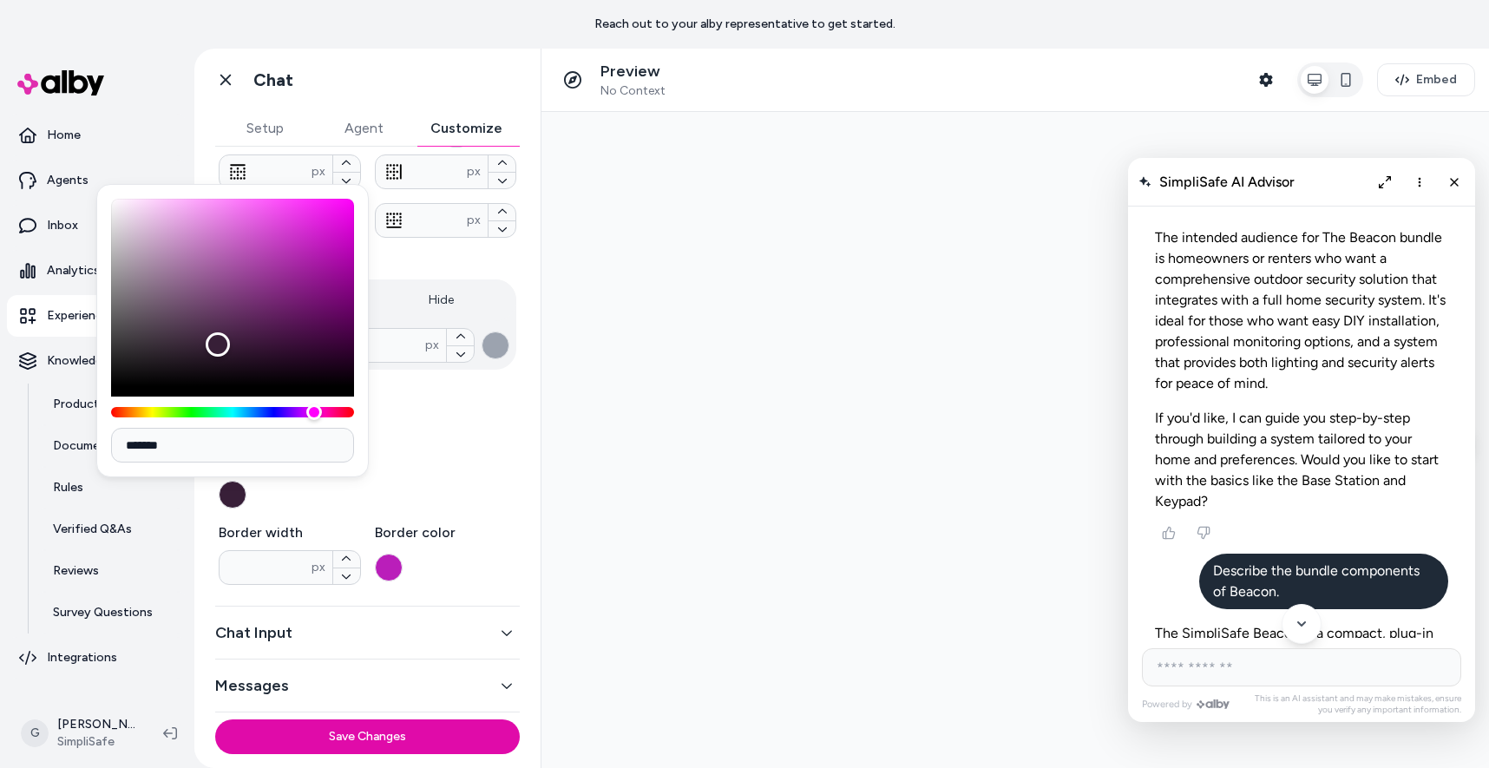
click at [488, 429] on div "Background Color" at bounding box center [368, 411] width 298 height 56
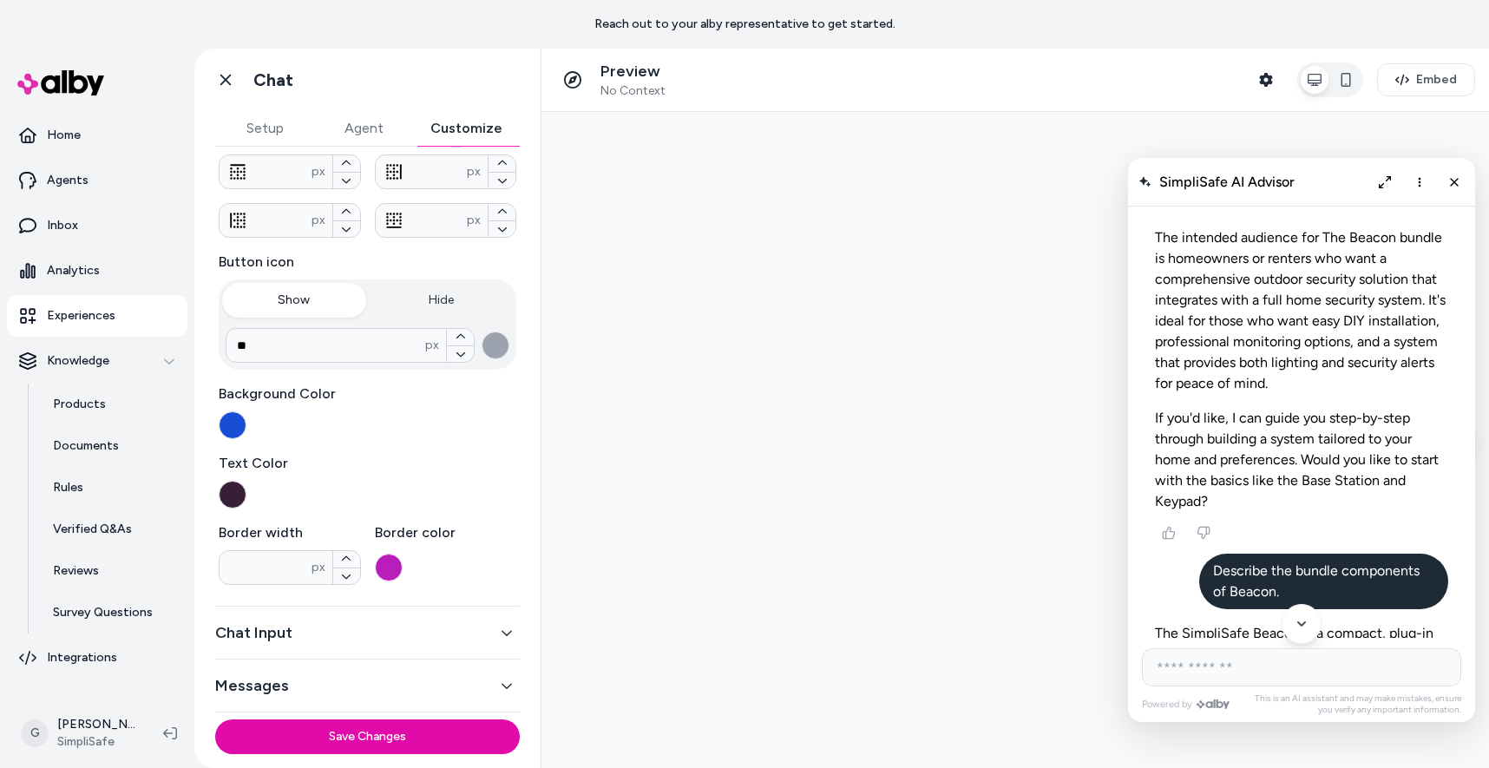
click at [298, 754] on div "Save Changes" at bounding box center [367, 740] width 346 height 56
click at [293, 731] on button "Save Changes" at bounding box center [367, 736] width 304 height 35
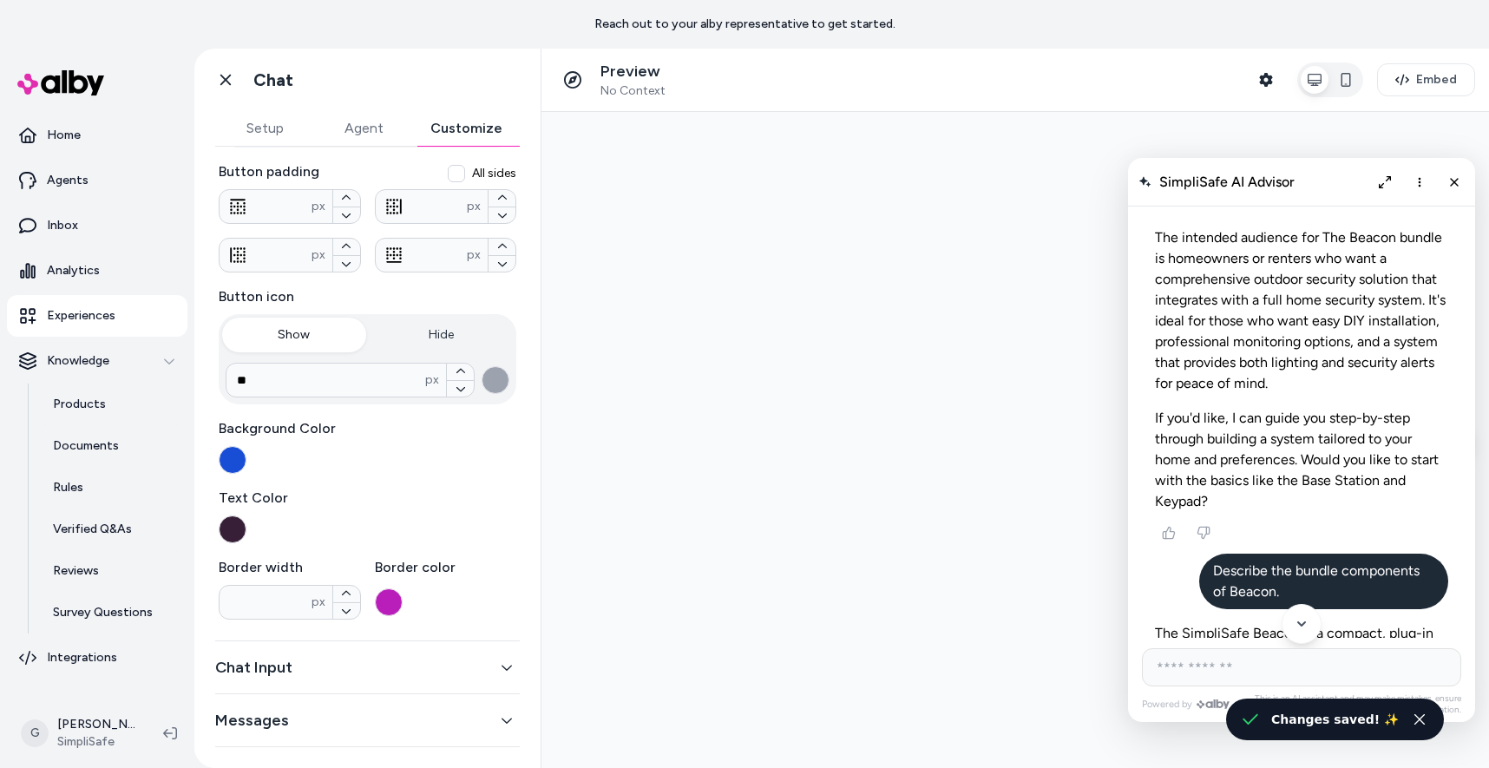
scroll to position [244, 0]
click at [1458, 183] on icon "Close chat" at bounding box center [1454, 181] width 15 height 15
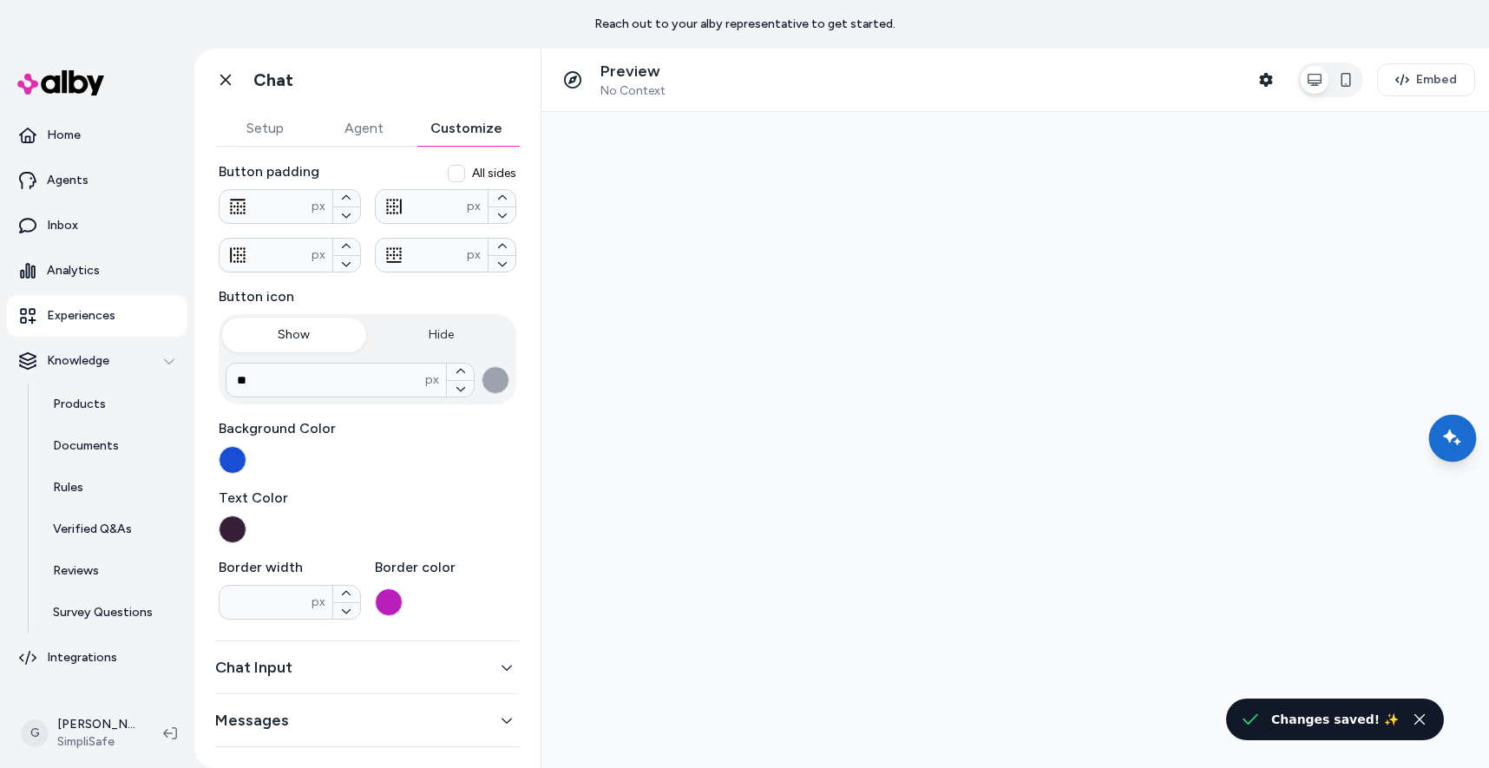
click at [1452, 442] on icon "Chat with our AI assistant" at bounding box center [1452, 438] width 11 height 11
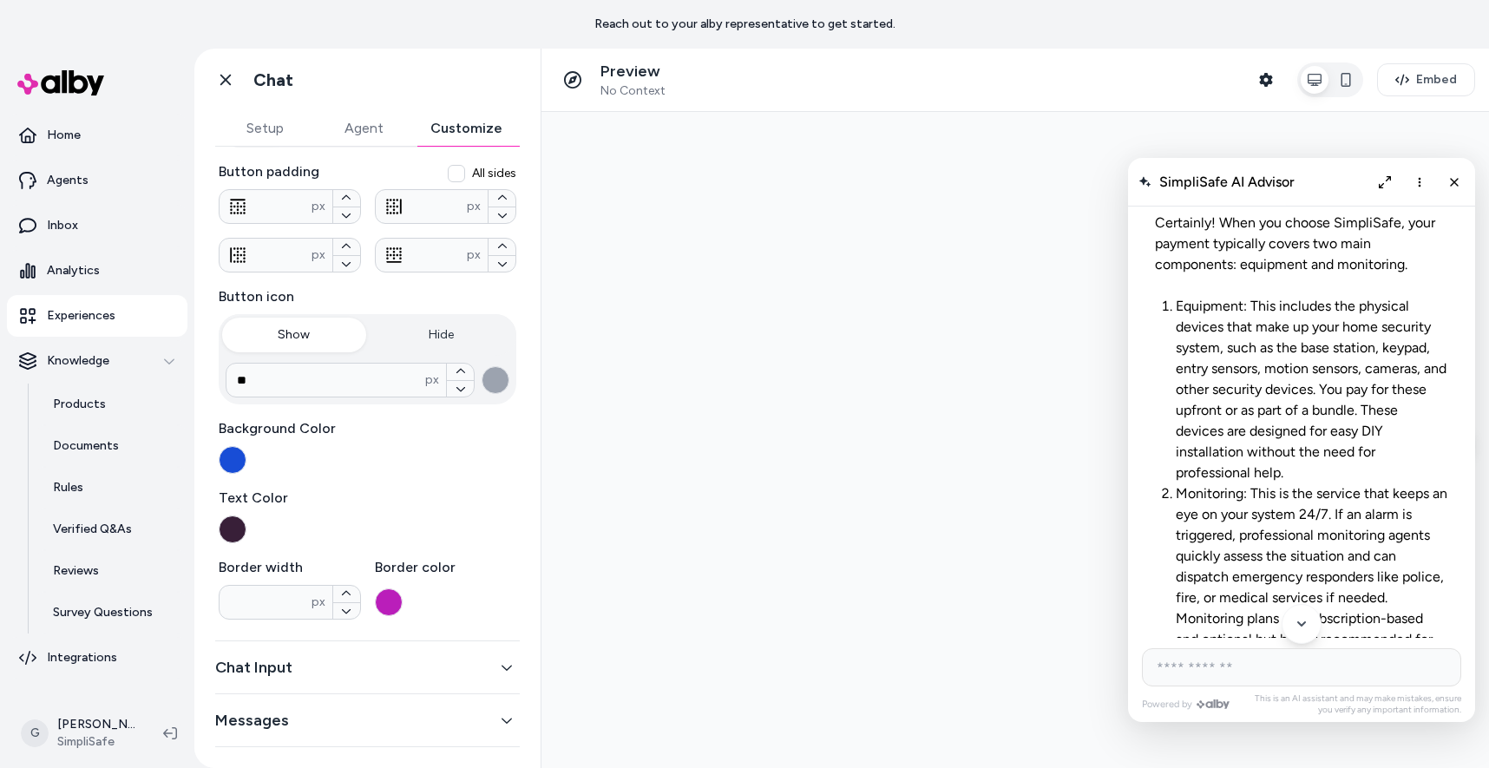
scroll to position [3380, 0]
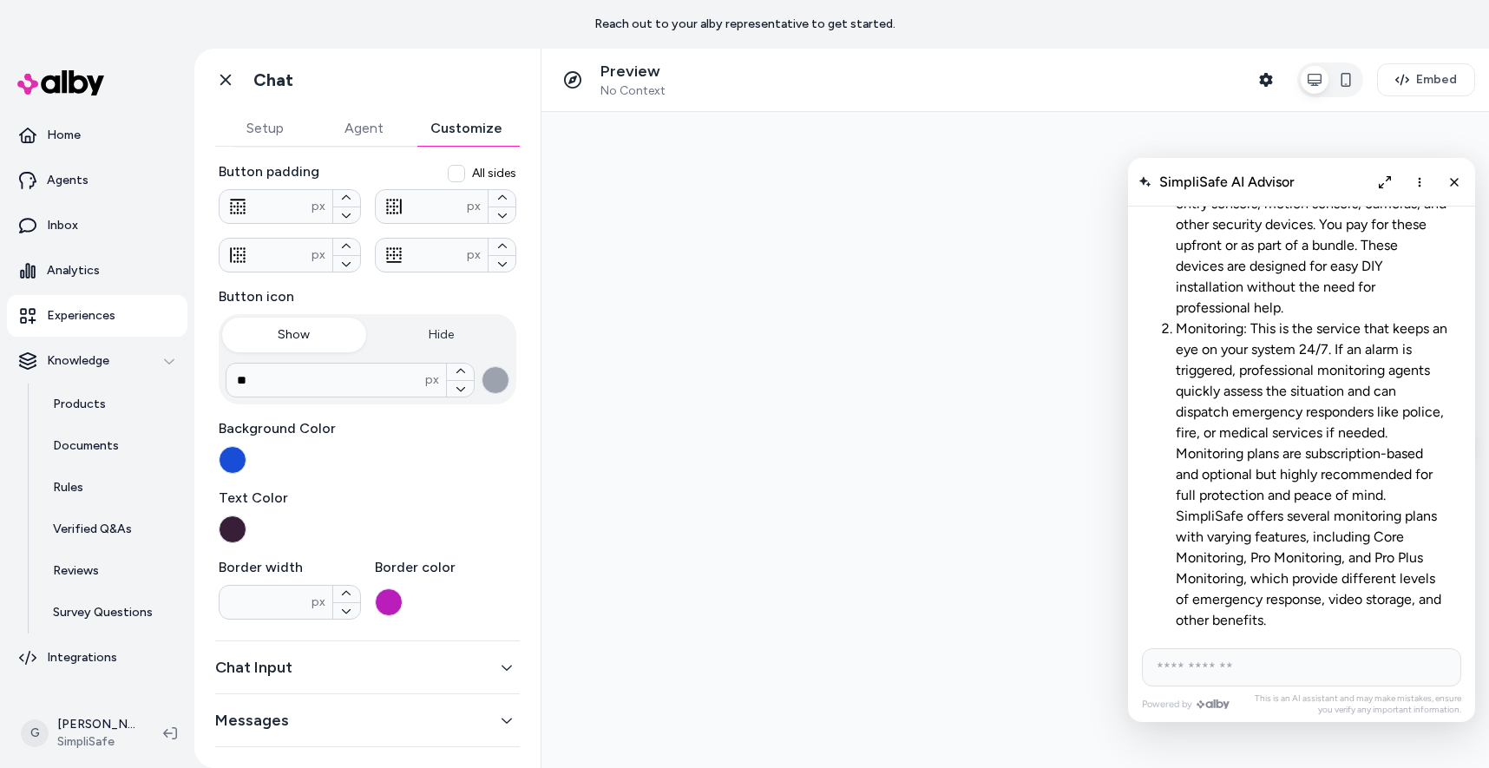
click at [1214, 668] on input "AI Shopping Assistant" at bounding box center [1301, 667] width 319 height 38
type input "**********"
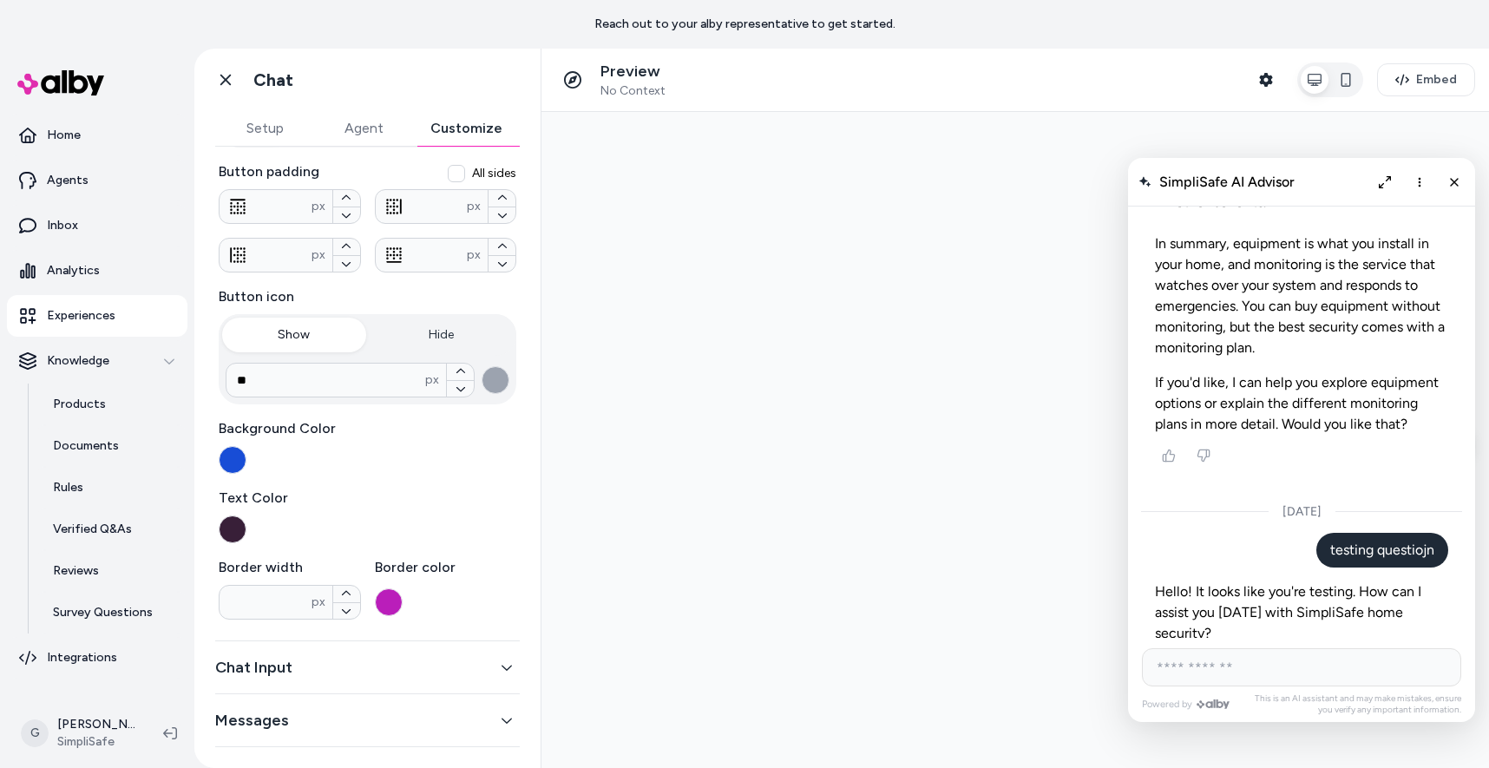
scroll to position [0, 0]
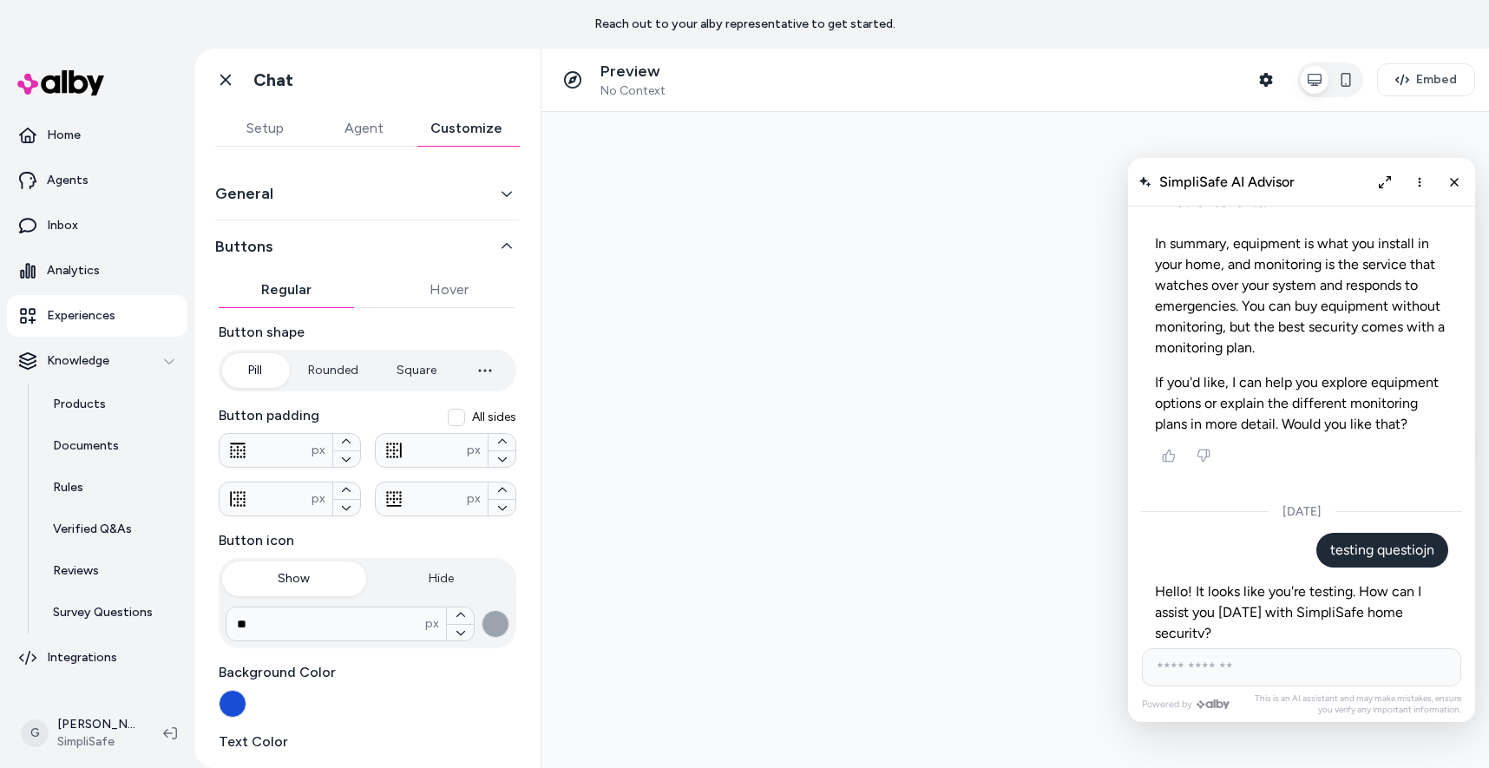
click at [275, 184] on button "General" at bounding box center [367, 193] width 304 height 24
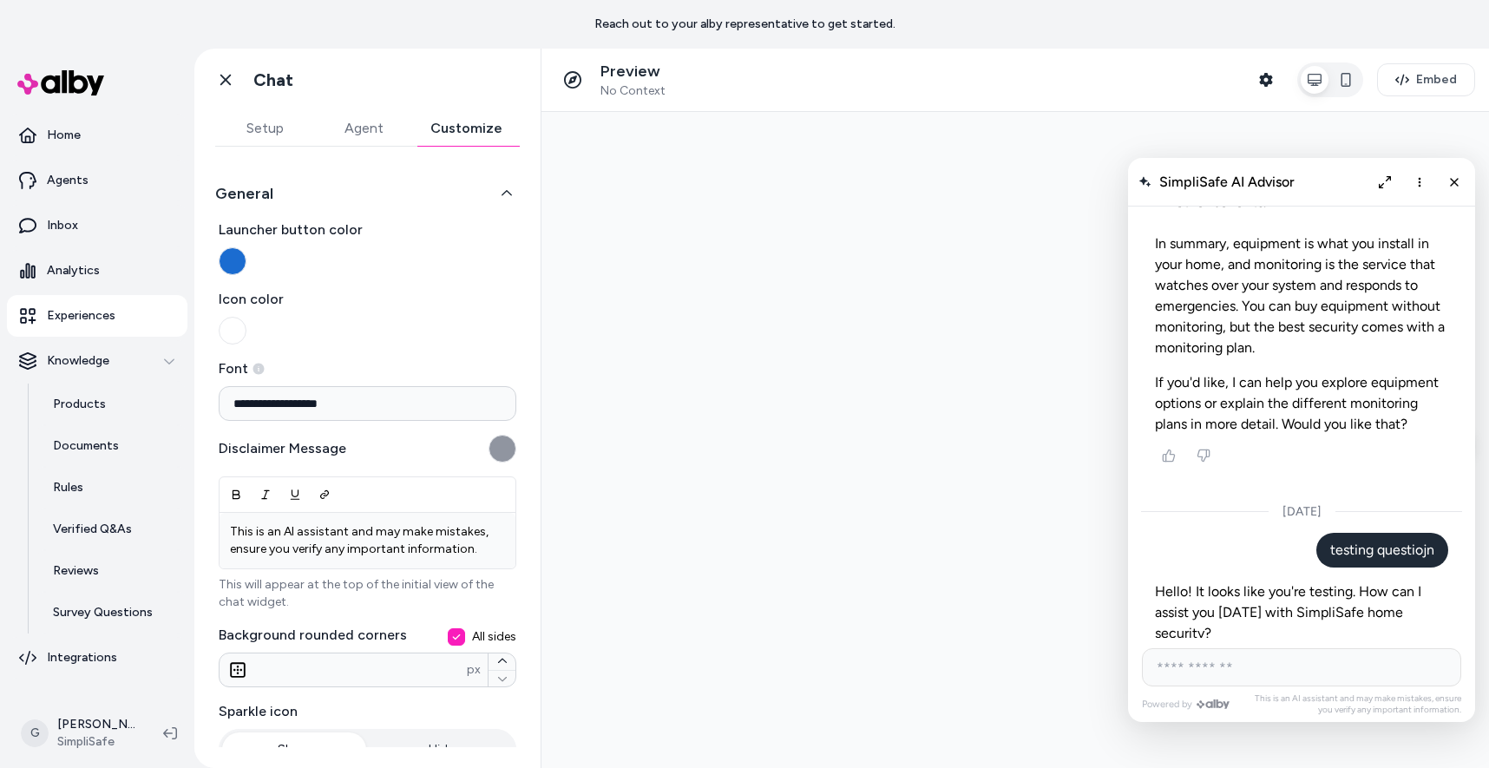
click at [232, 248] on button "Launcher button color" at bounding box center [233, 261] width 28 height 28
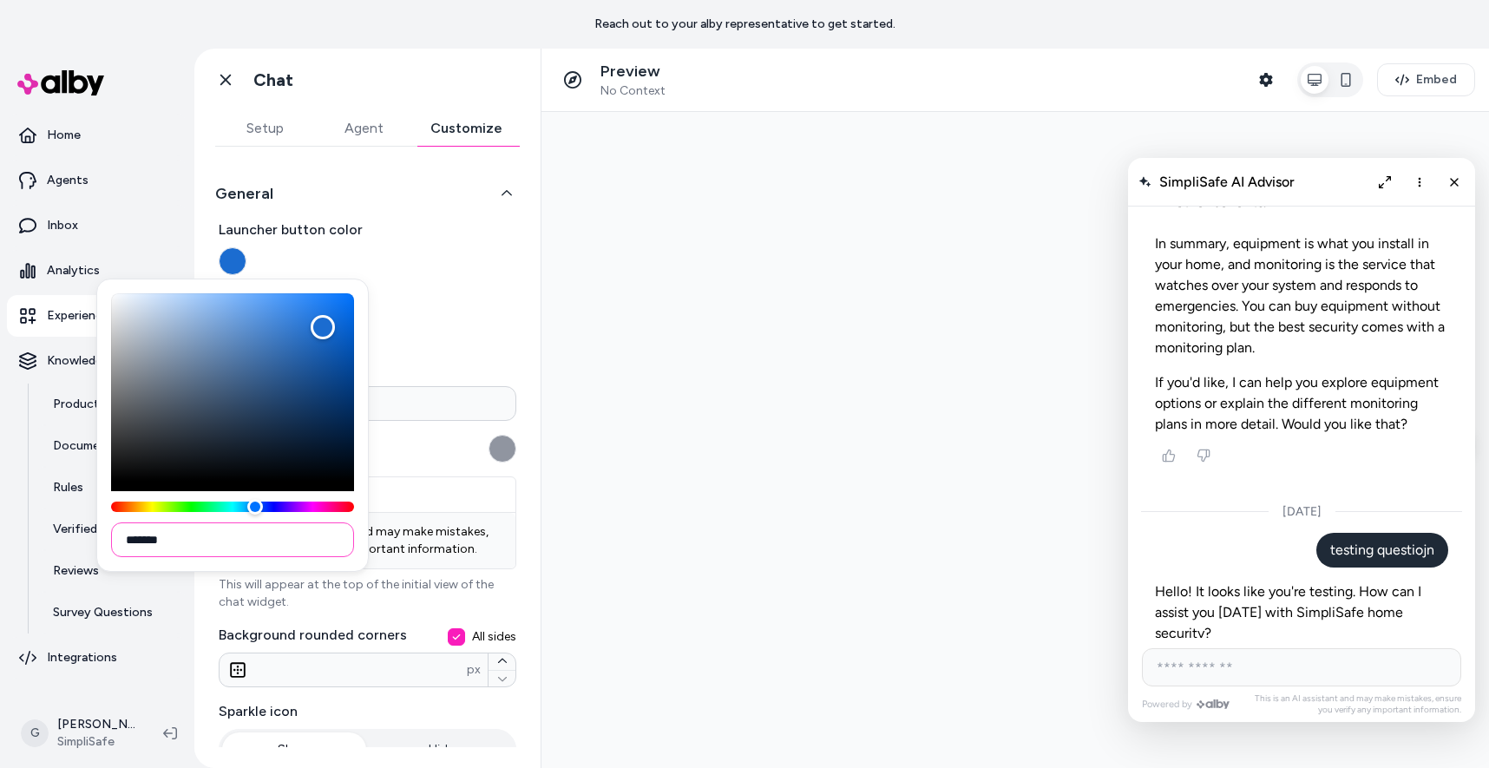
click at [155, 535] on input "*******" at bounding box center [232, 539] width 243 height 35
paste input
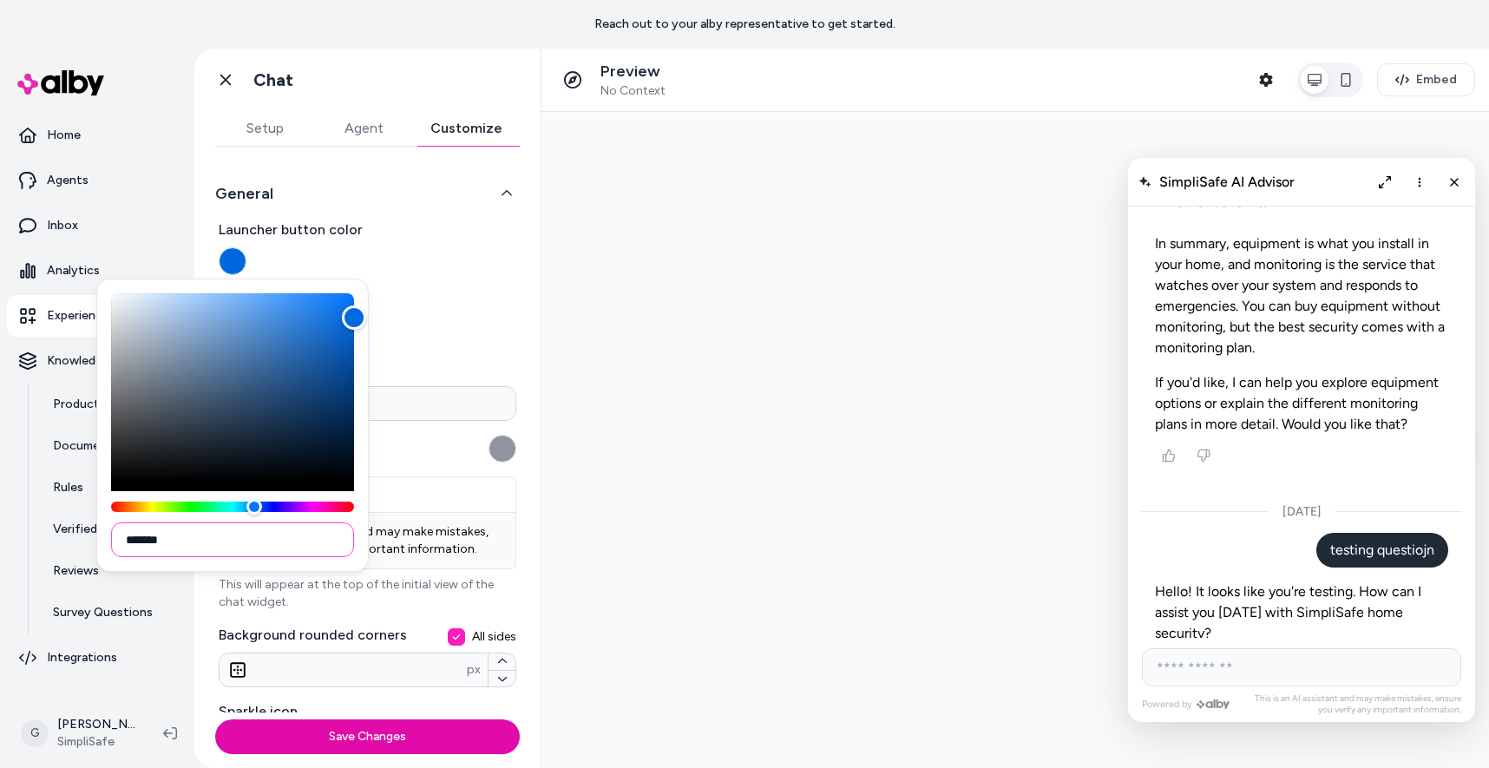
type input "*******"
click at [488, 284] on div "**********" at bounding box center [368, 518] width 298 height 599
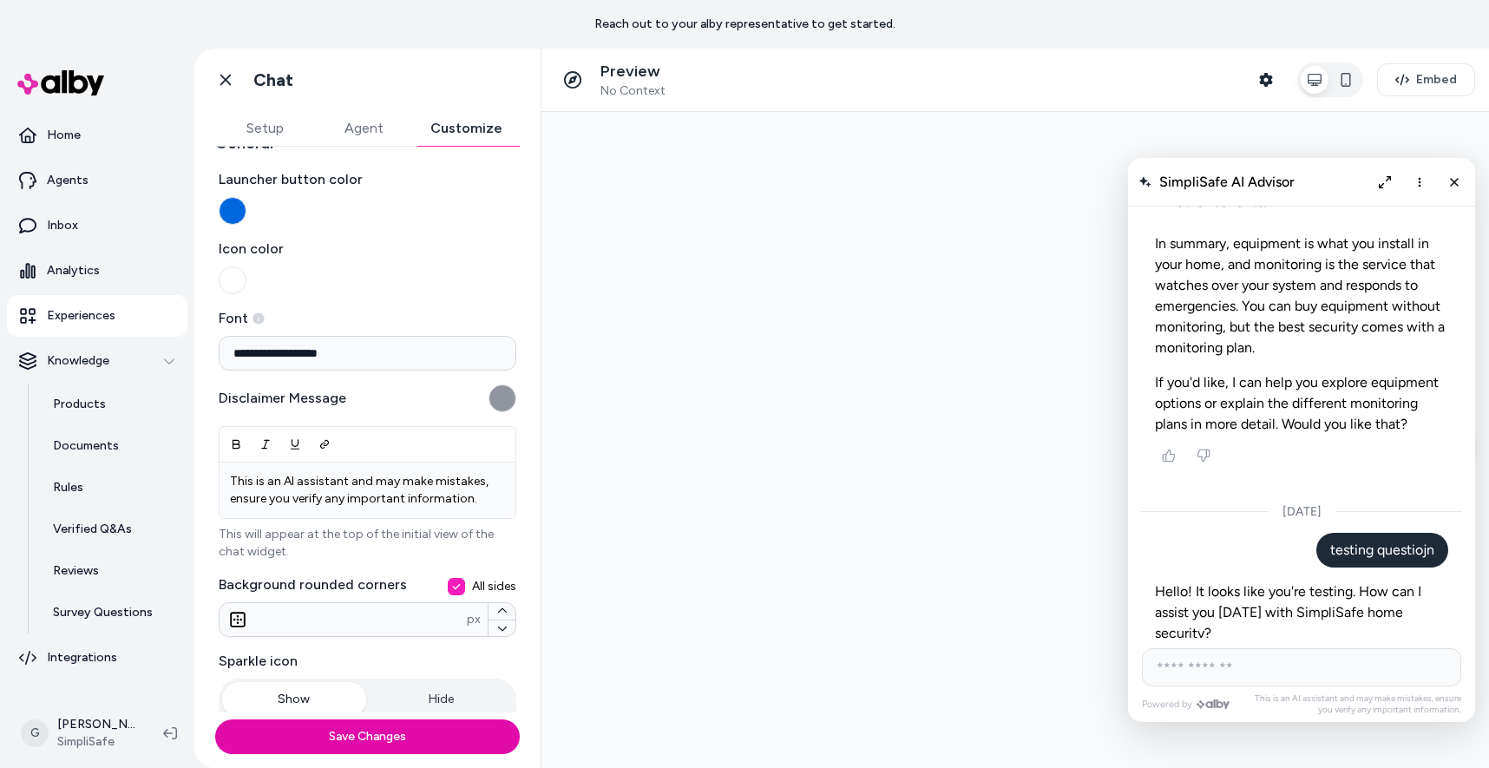
scroll to position [91, 0]
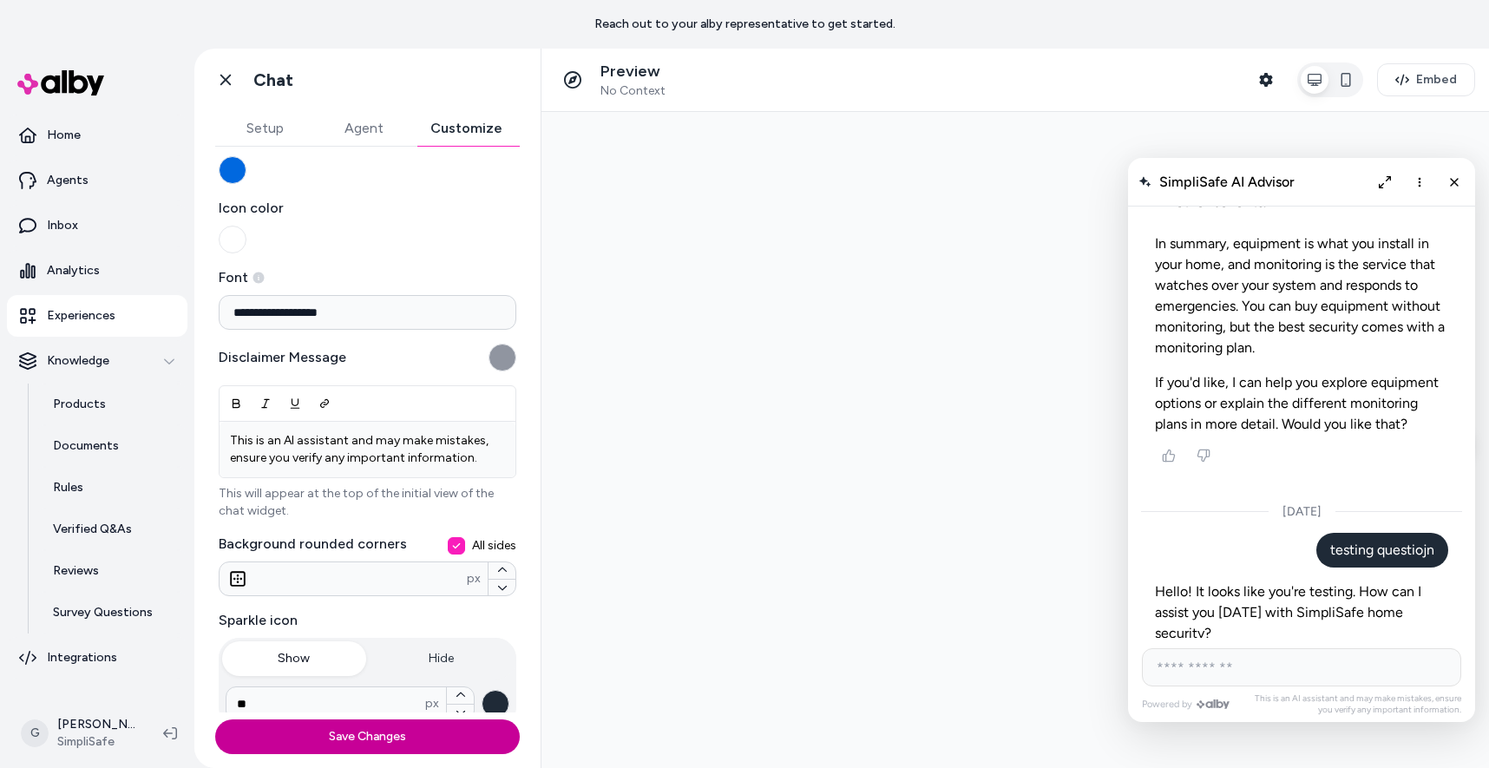
click at [288, 743] on button "Save Changes" at bounding box center [367, 736] width 304 height 35
